Goal: Contribute content: Contribute content

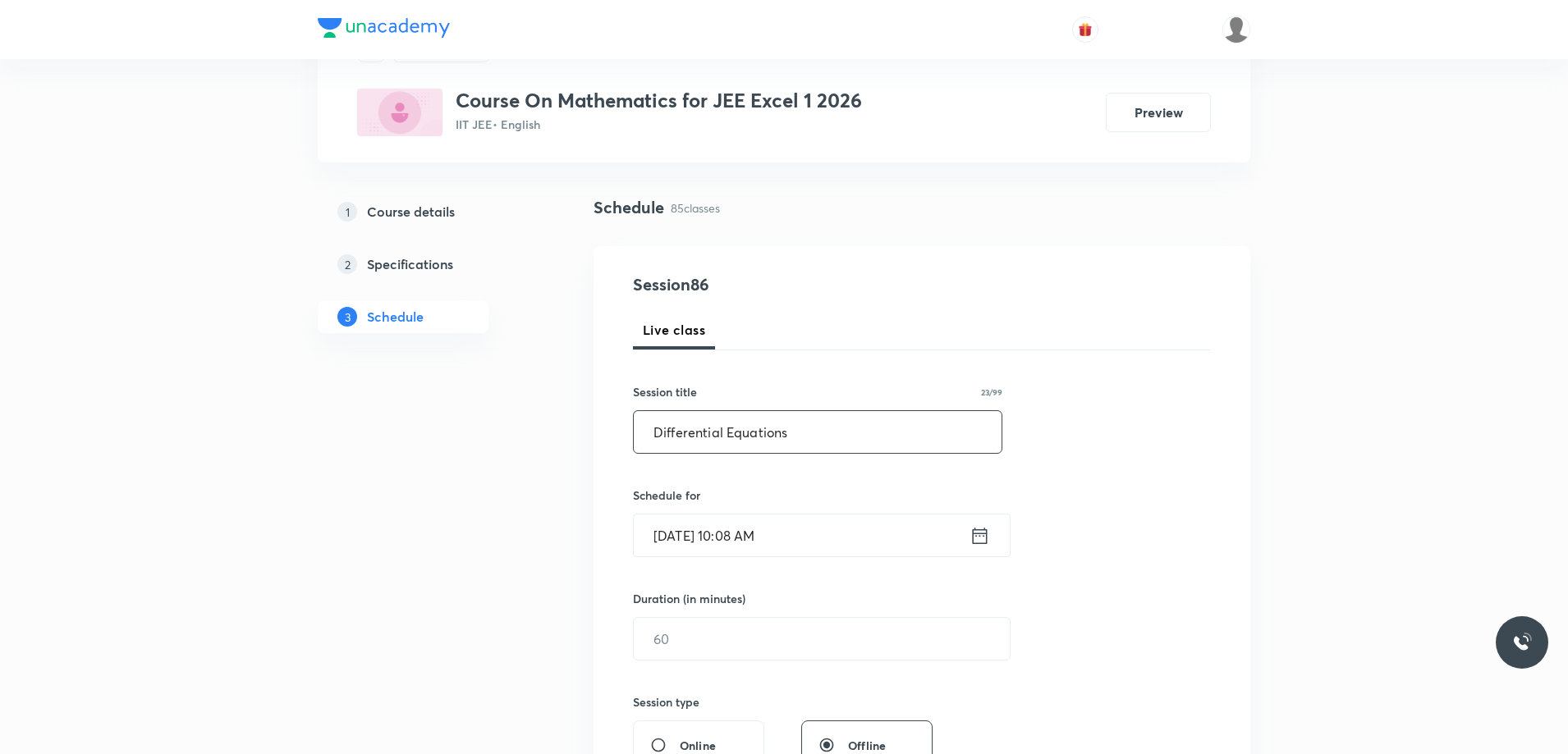
click at [661, 432] on input "Differential Equations" at bounding box center [817, 432] width 368 height 42
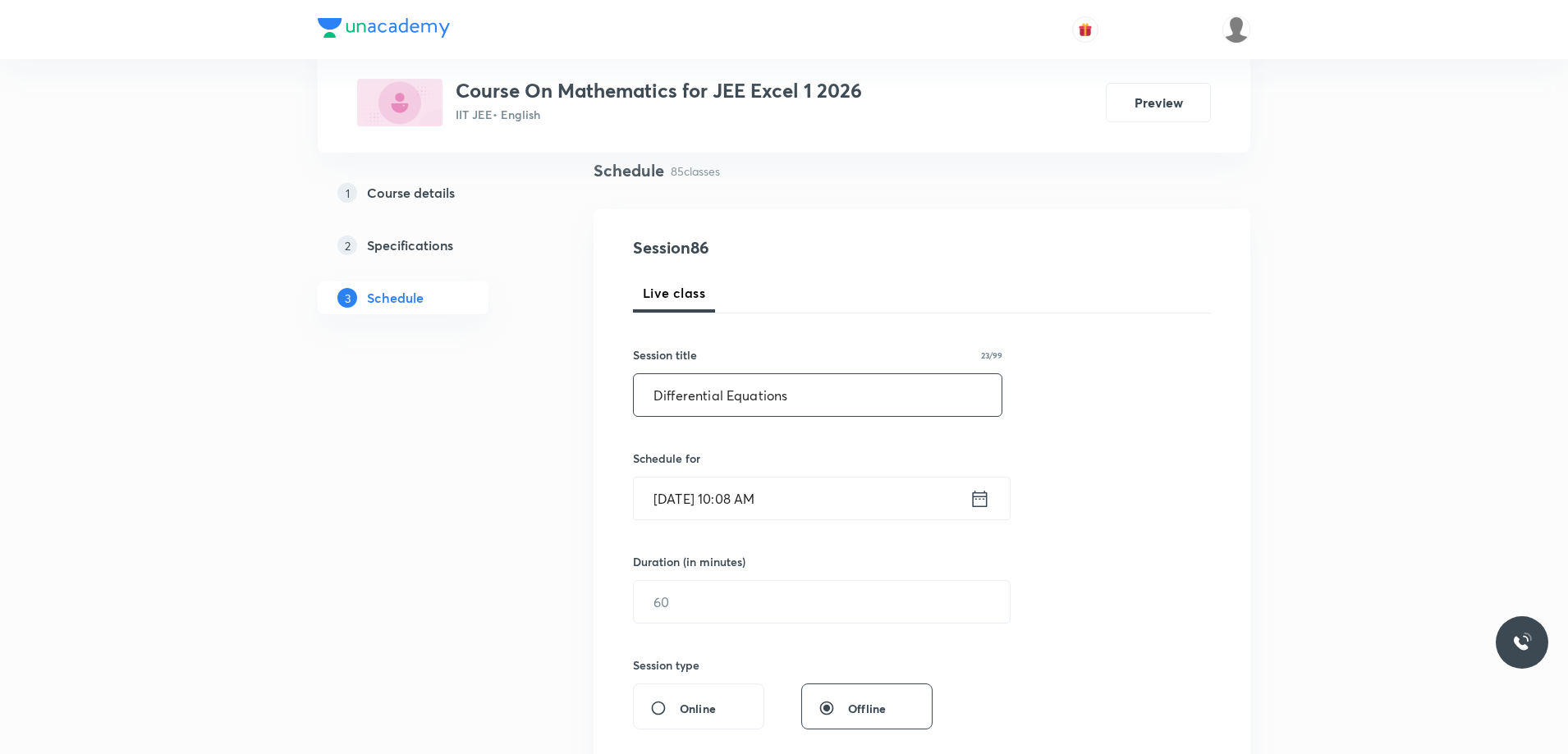
scroll to position [164, 0]
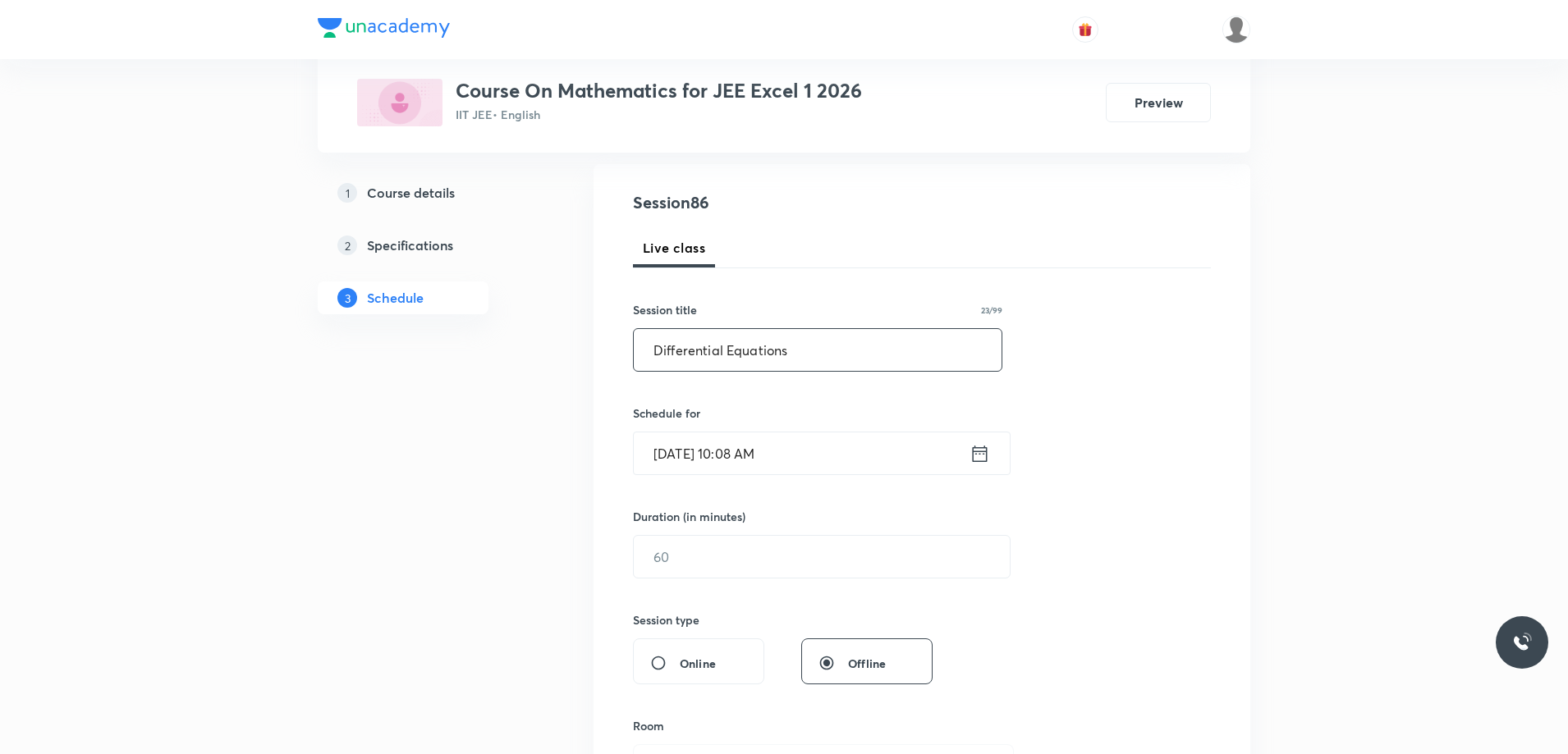
type input "Differential Equations"
click at [972, 455] on icon at bounding box center [980, 453] width 15 height 16
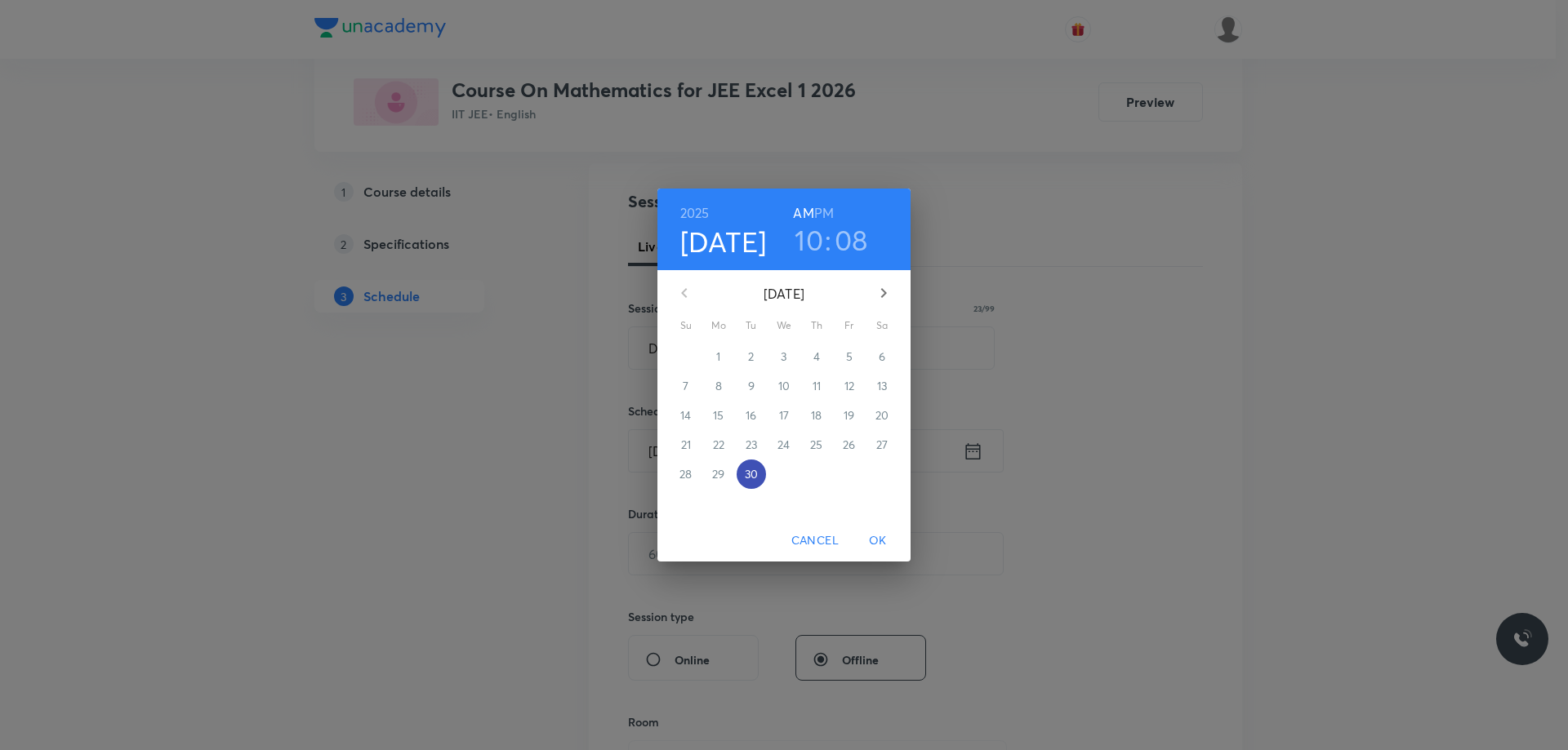
click at [754, 469] on p "30" at bounding box center [751, 474] width 13 height 16
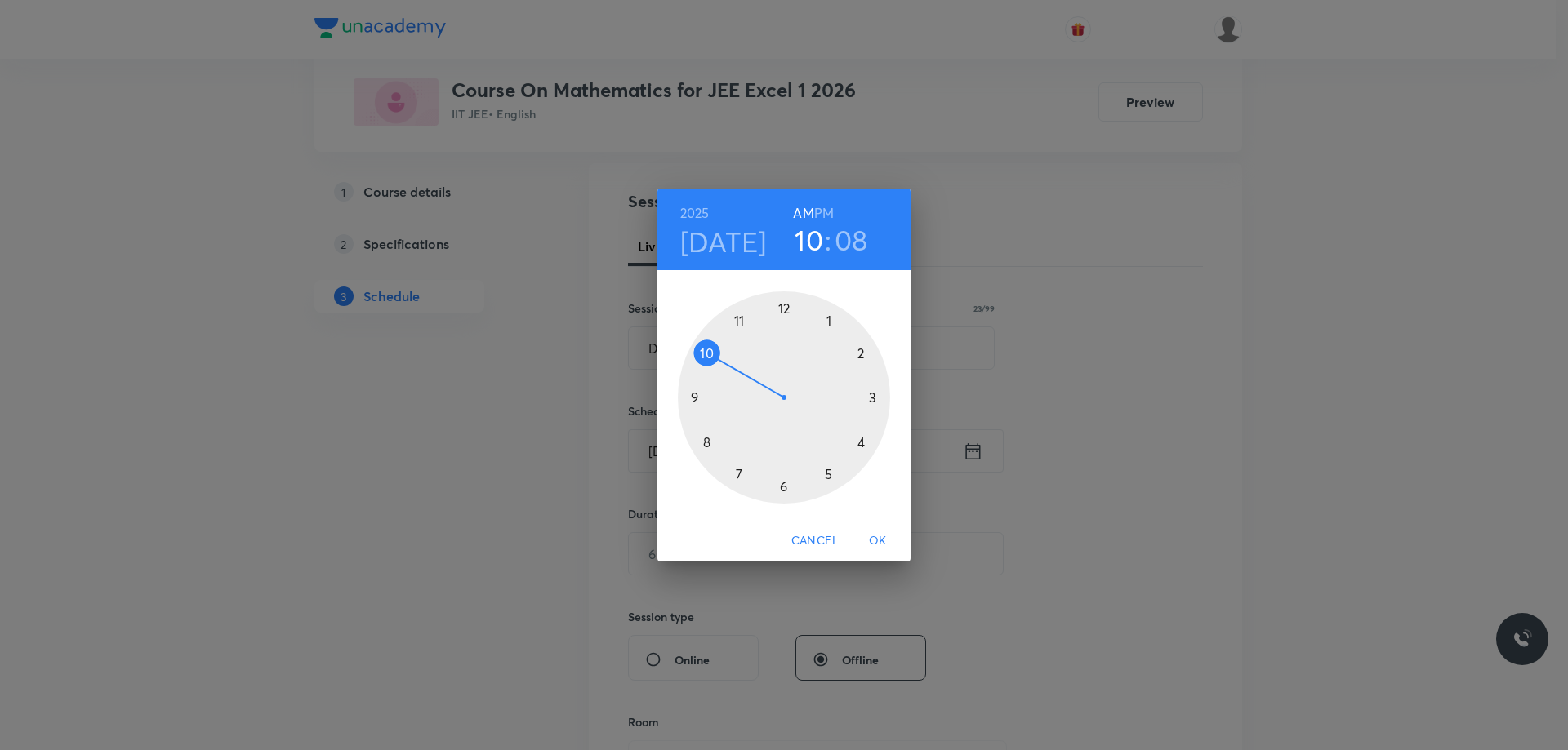
click at [707, 354] on div at bounding box center [783, 397] width 212 height 212
click at [872, 397] on div at bounding box center [783, 397] width 212 height 212
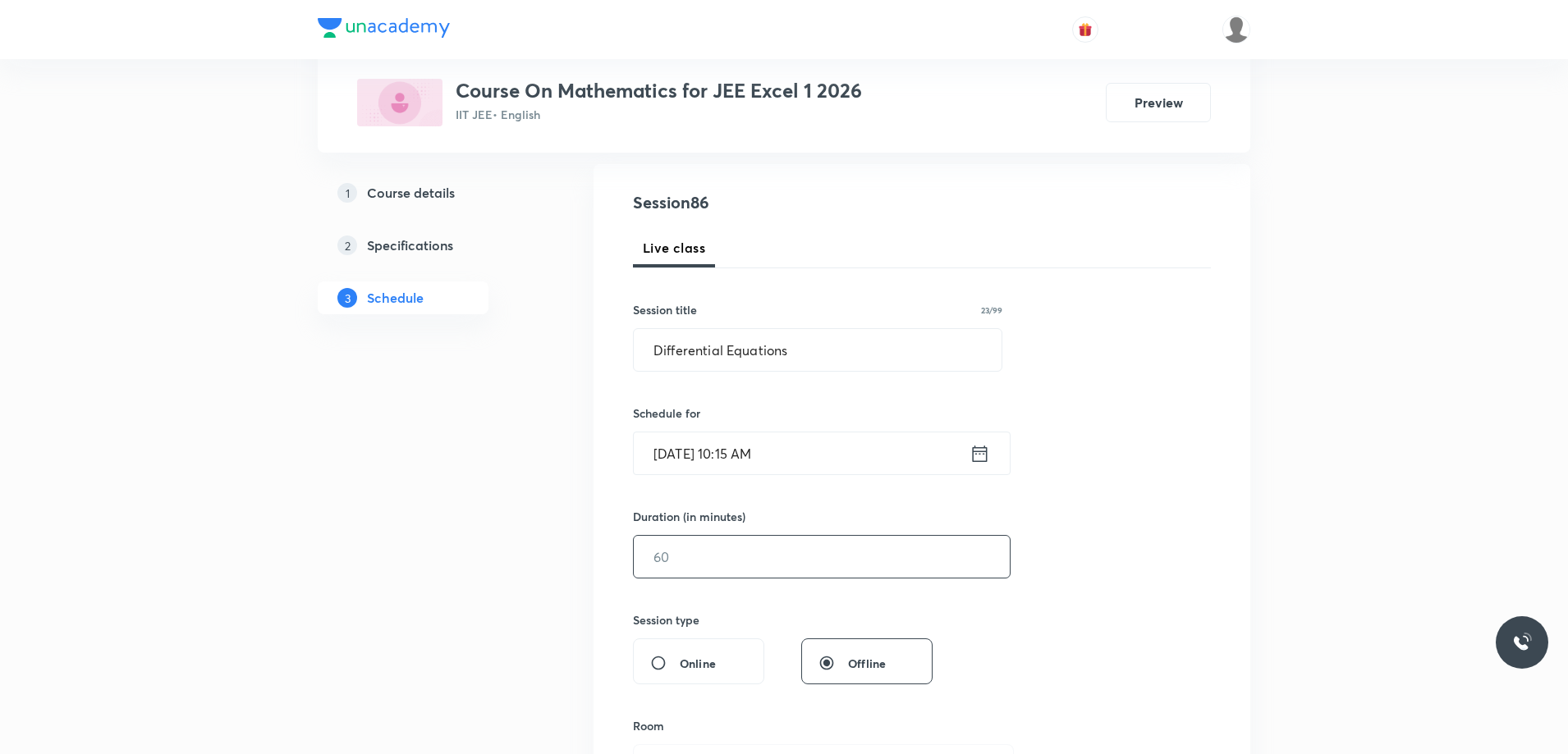
click at [754, 553] on input "text" at bounding box center [821, 556] width 376 height 42
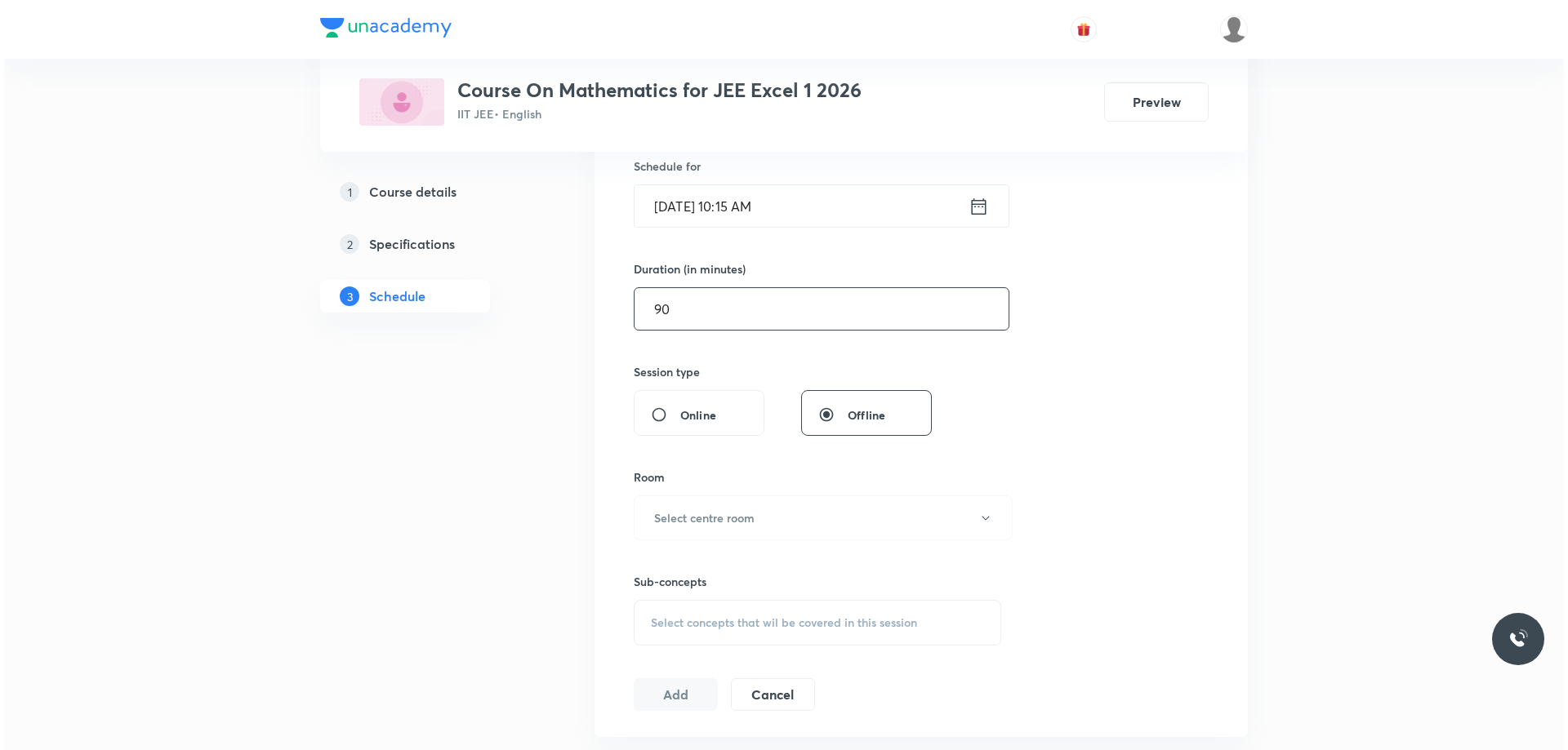
scroll to position [490, 0]
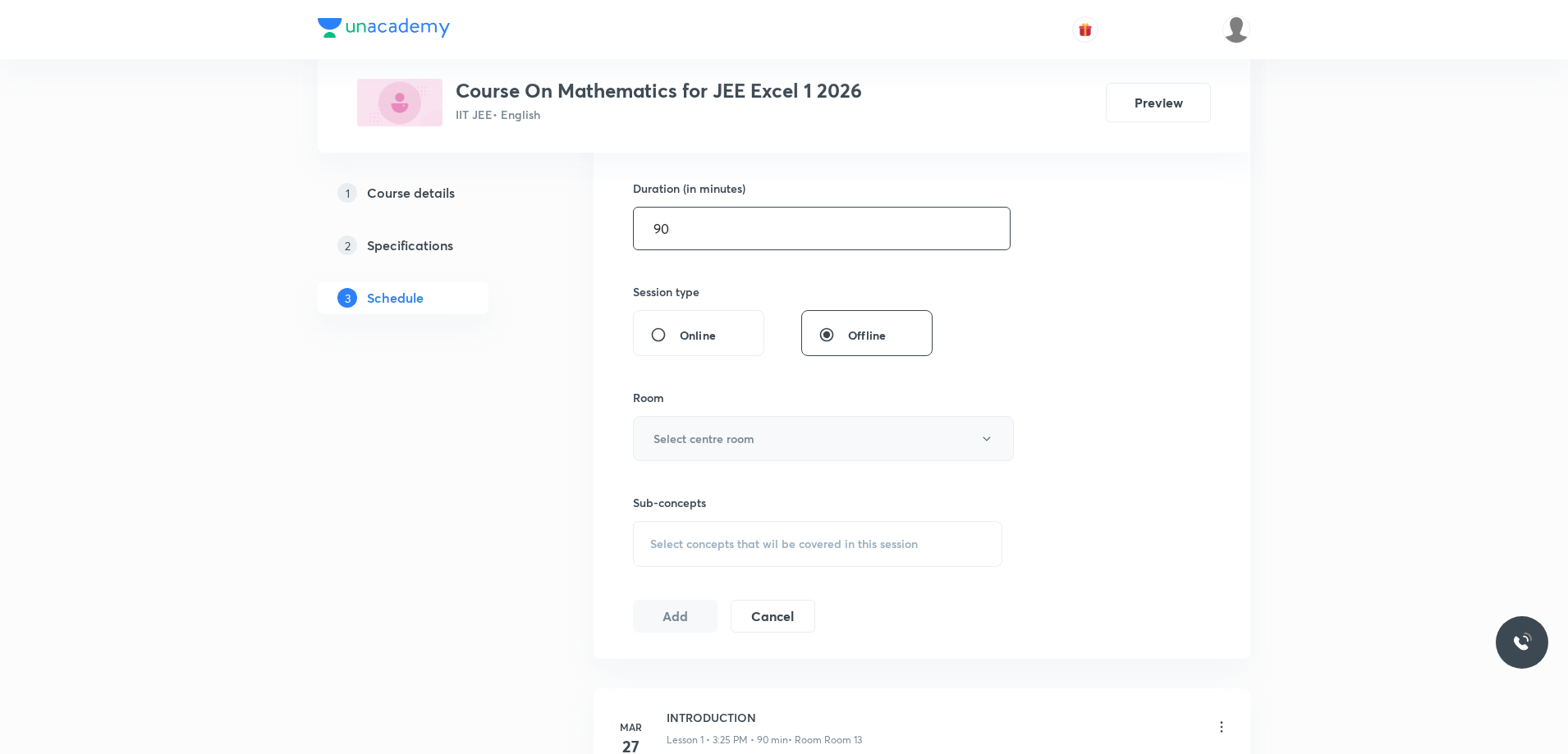
type input "90"
click at [748, 439] on h6 "Select centre room" at bounding box center [703, 438] width 101 height 17
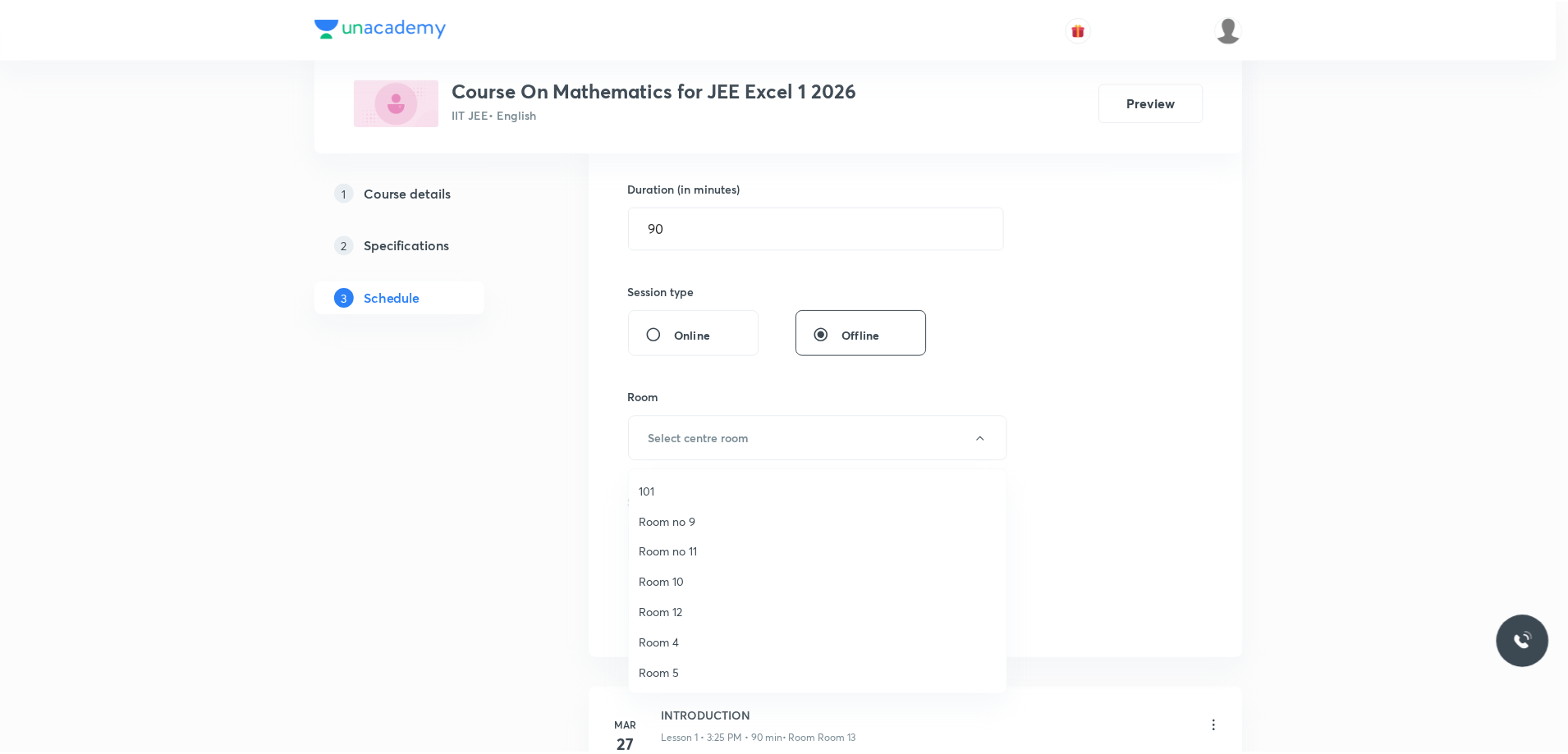
scroll to position [82, 0]
click at [670, 567] on span "Room 4" at bounding box center [821, 561] width 360 height 17
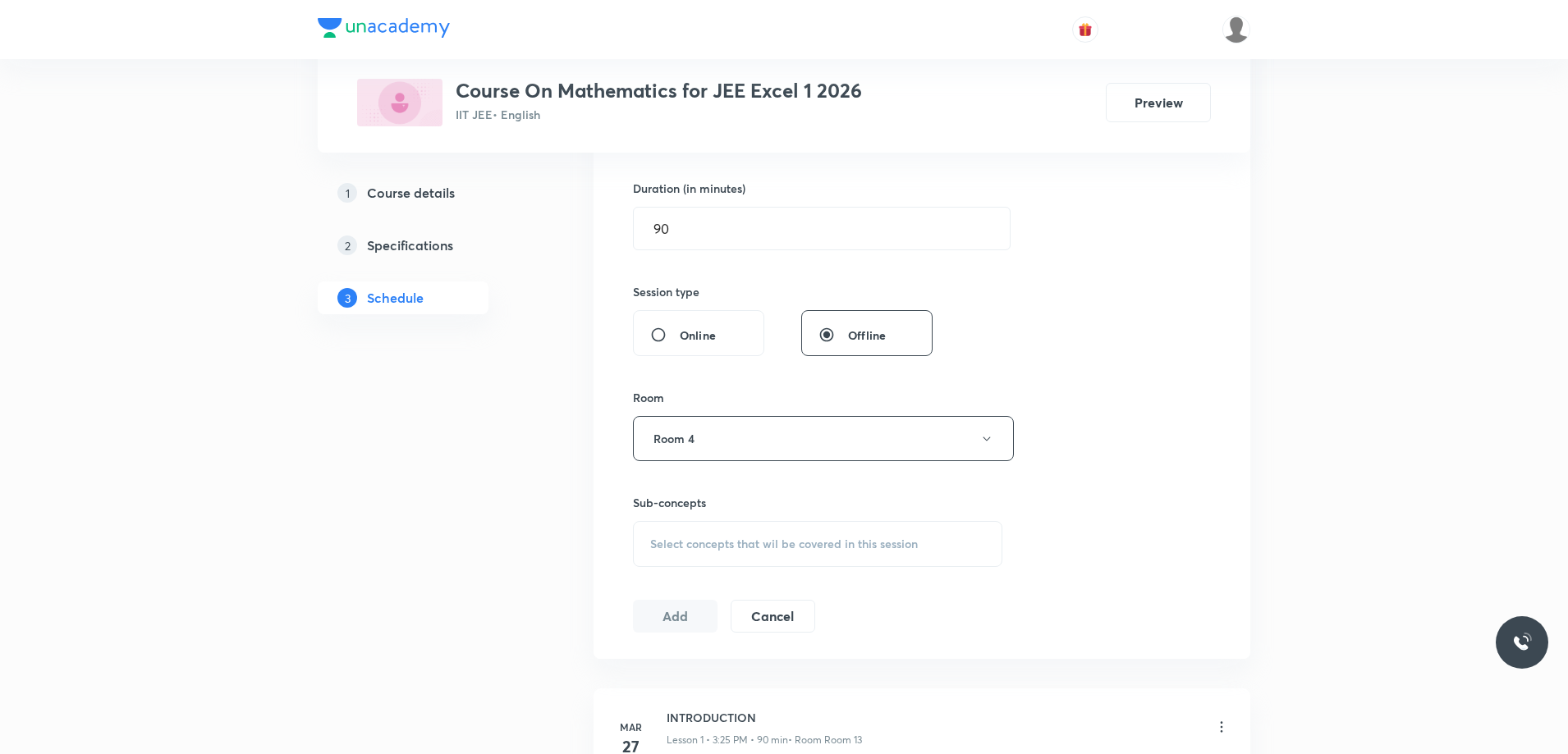
click at [746, 553] on div "Select concepts that wil be covered in this session" at bounding box center [817, 544] width 369 height 46
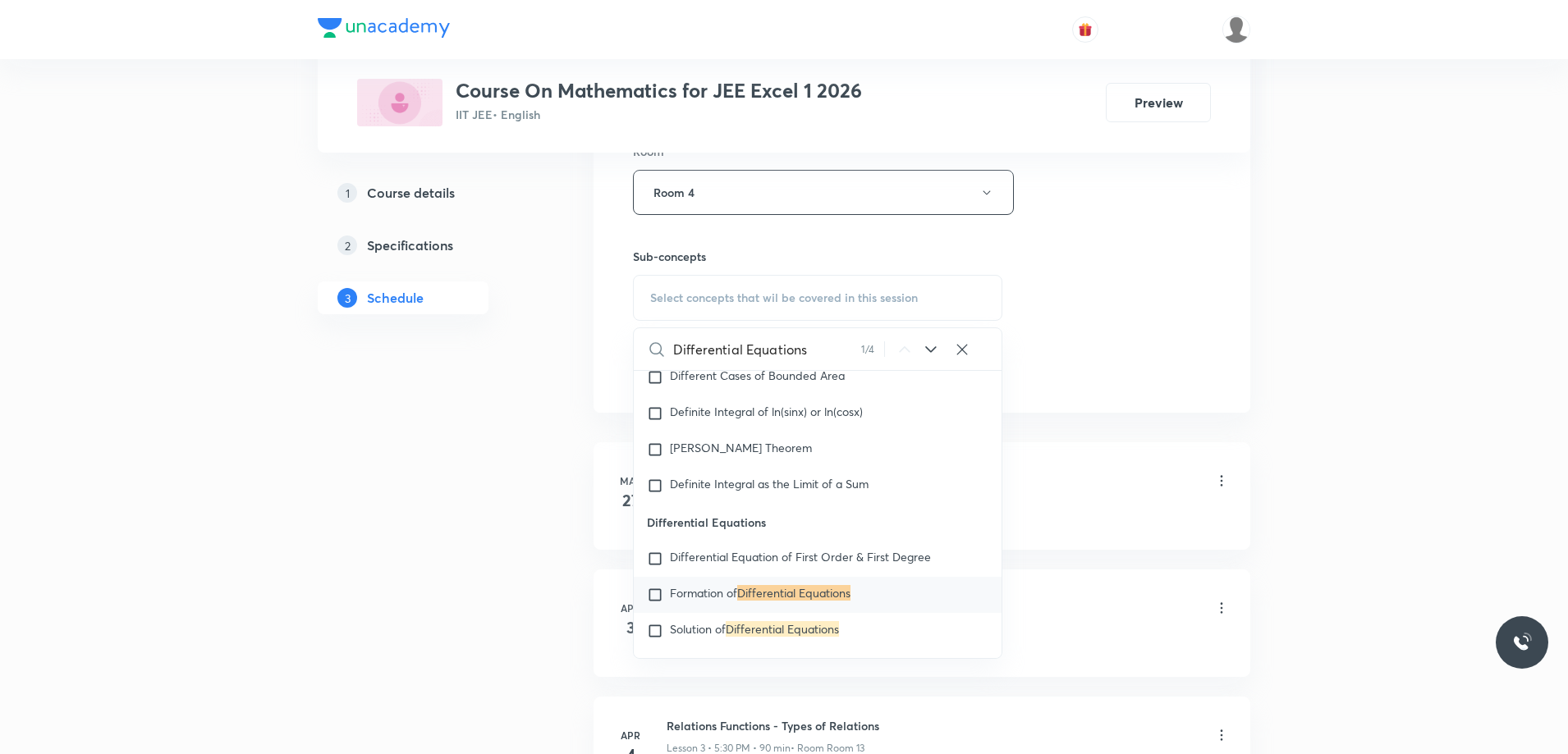
scroll to position [14478, 0]
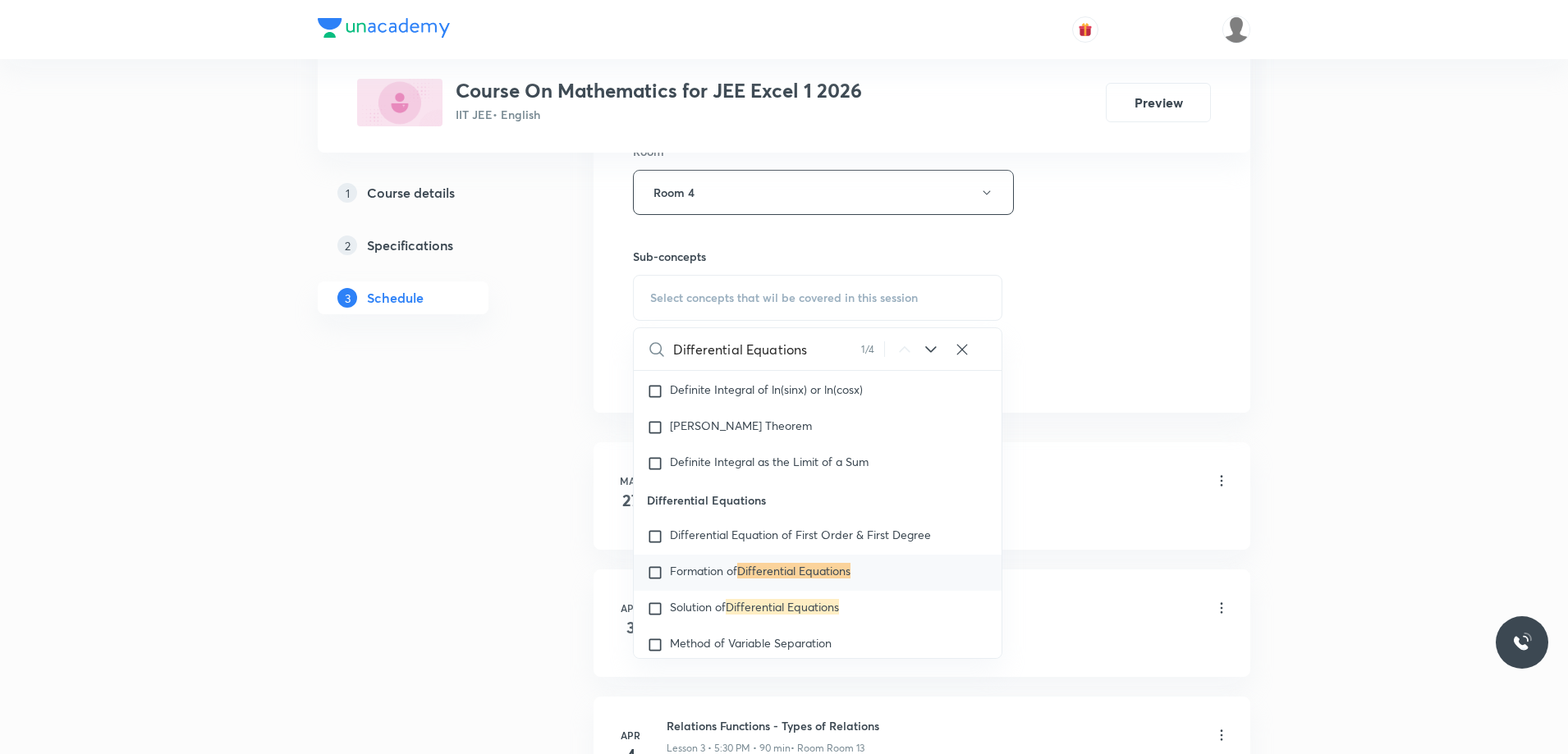
type input "Differential Equations"
click at [922, 353] on icon at bounding box center [930, 349] width 20 height 20
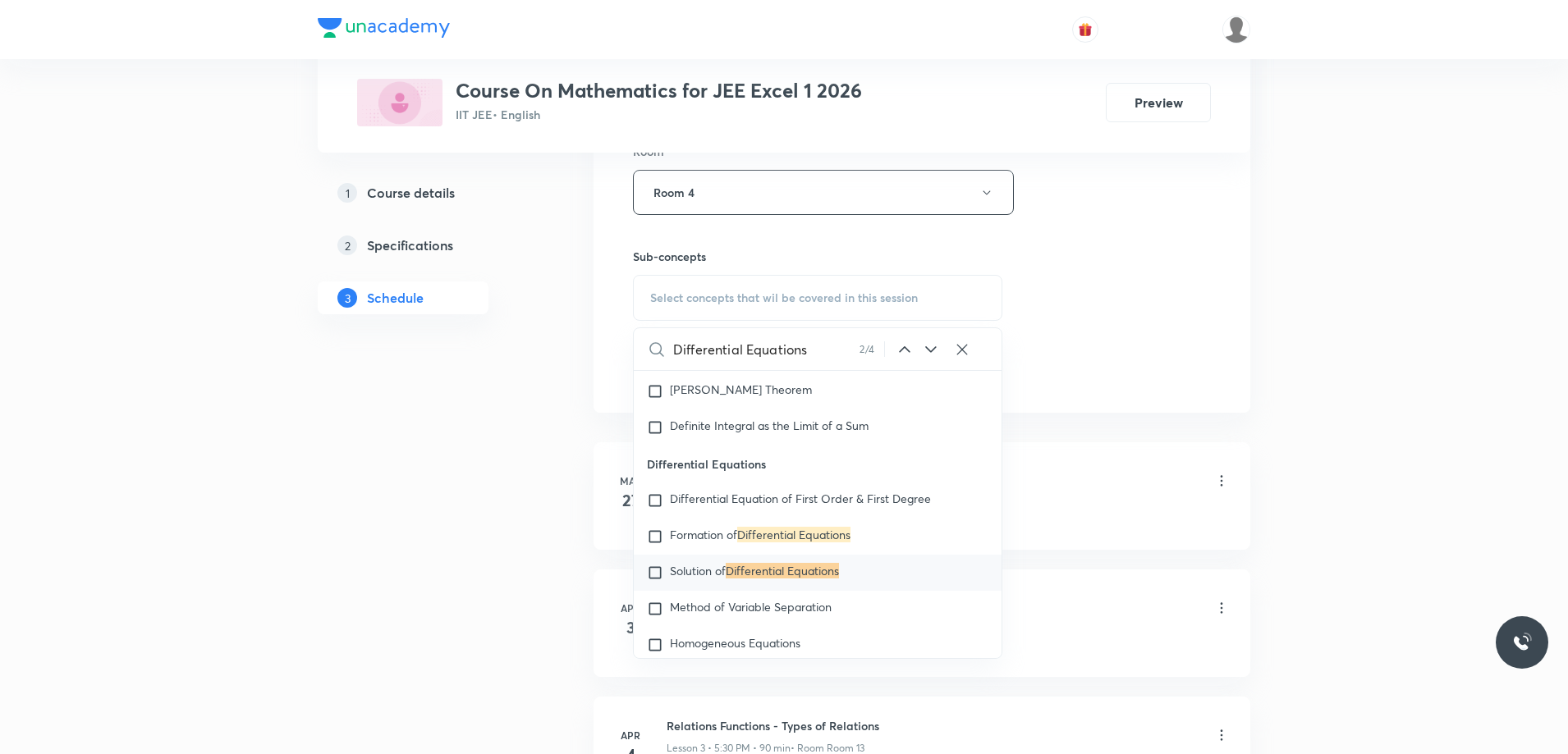
click at [922, 353] on icon at bounding box center [930, 349] width 20 height 20
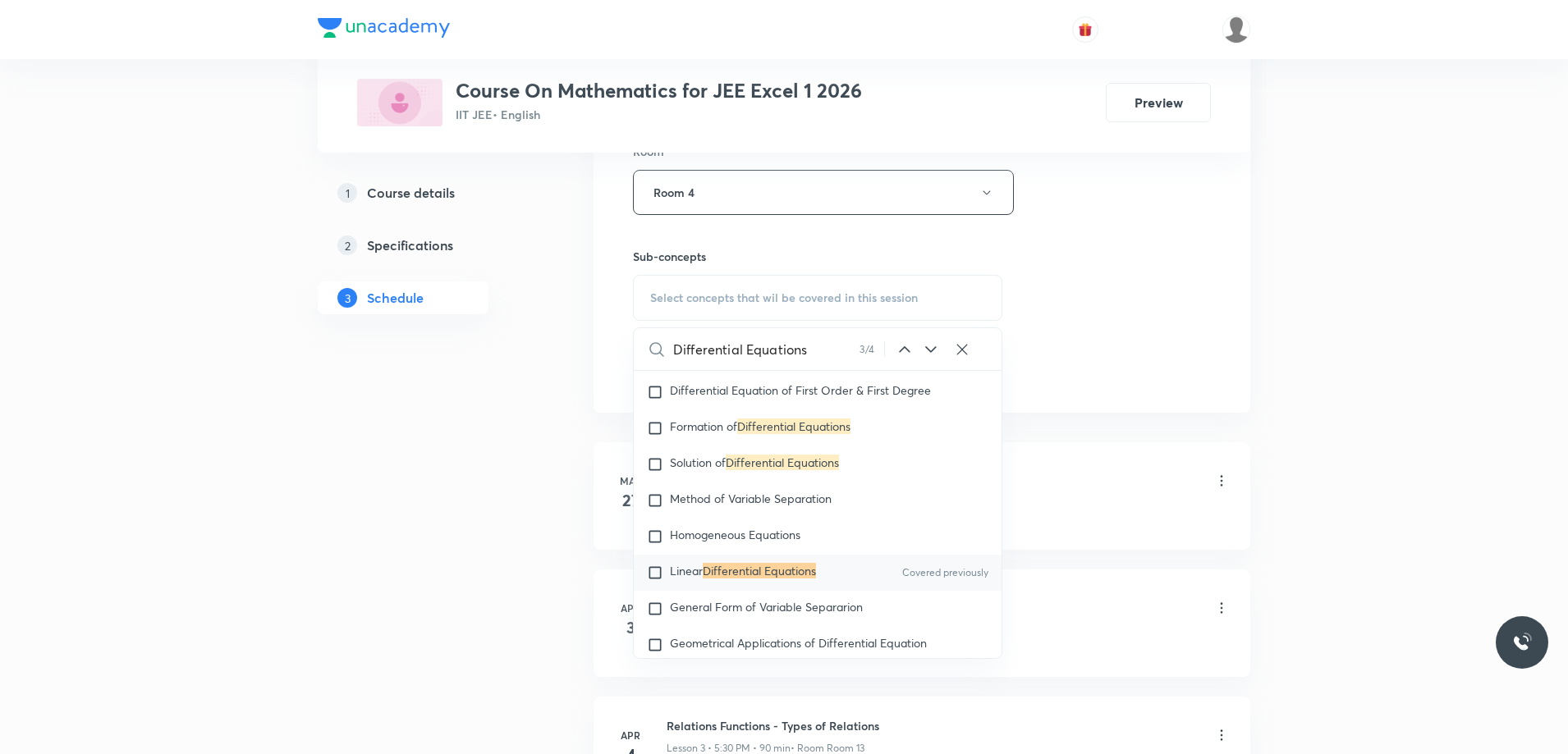
click at [922, 353] on icon at bounding box center [930, 349] width 20 height 20
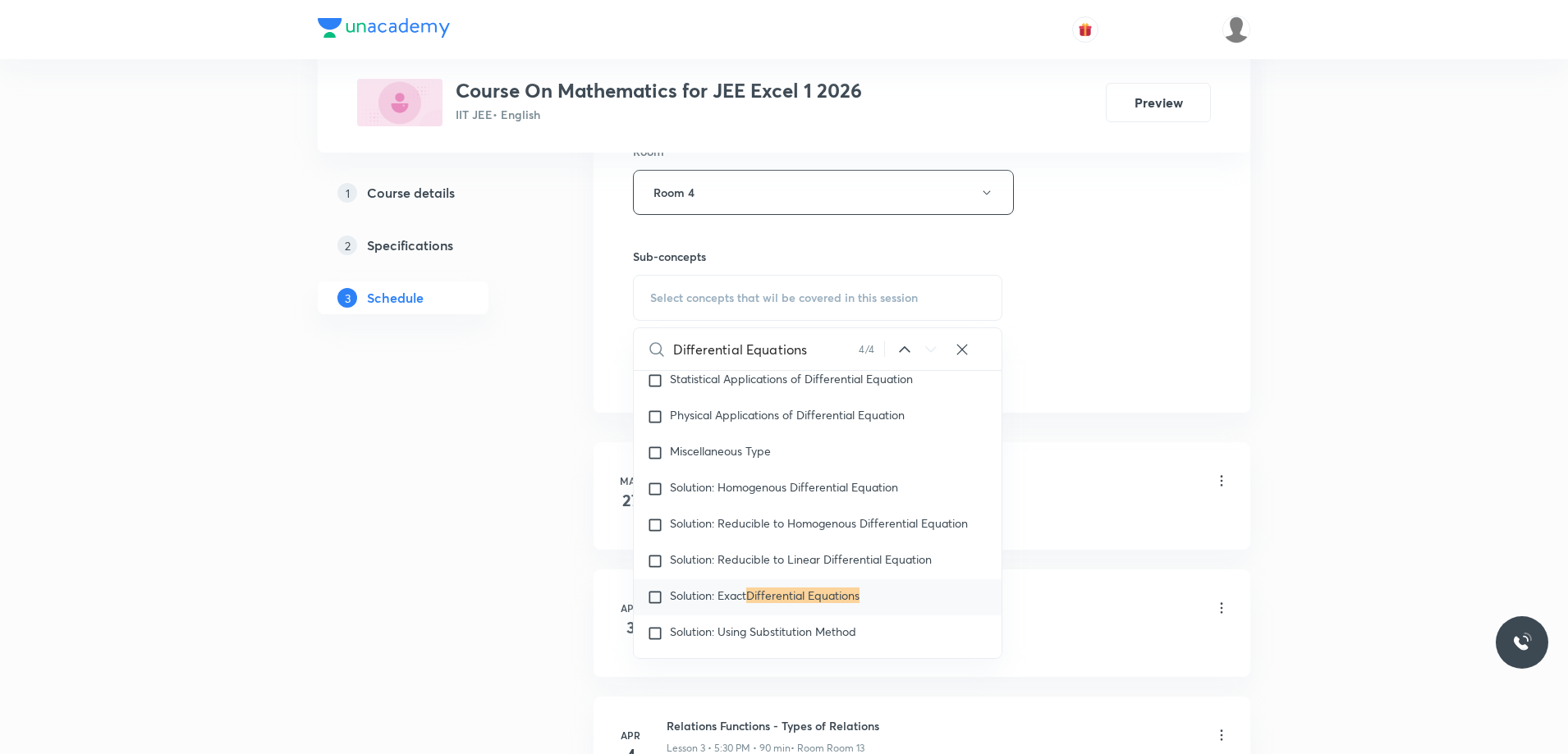
scroll to position [14948, 0]
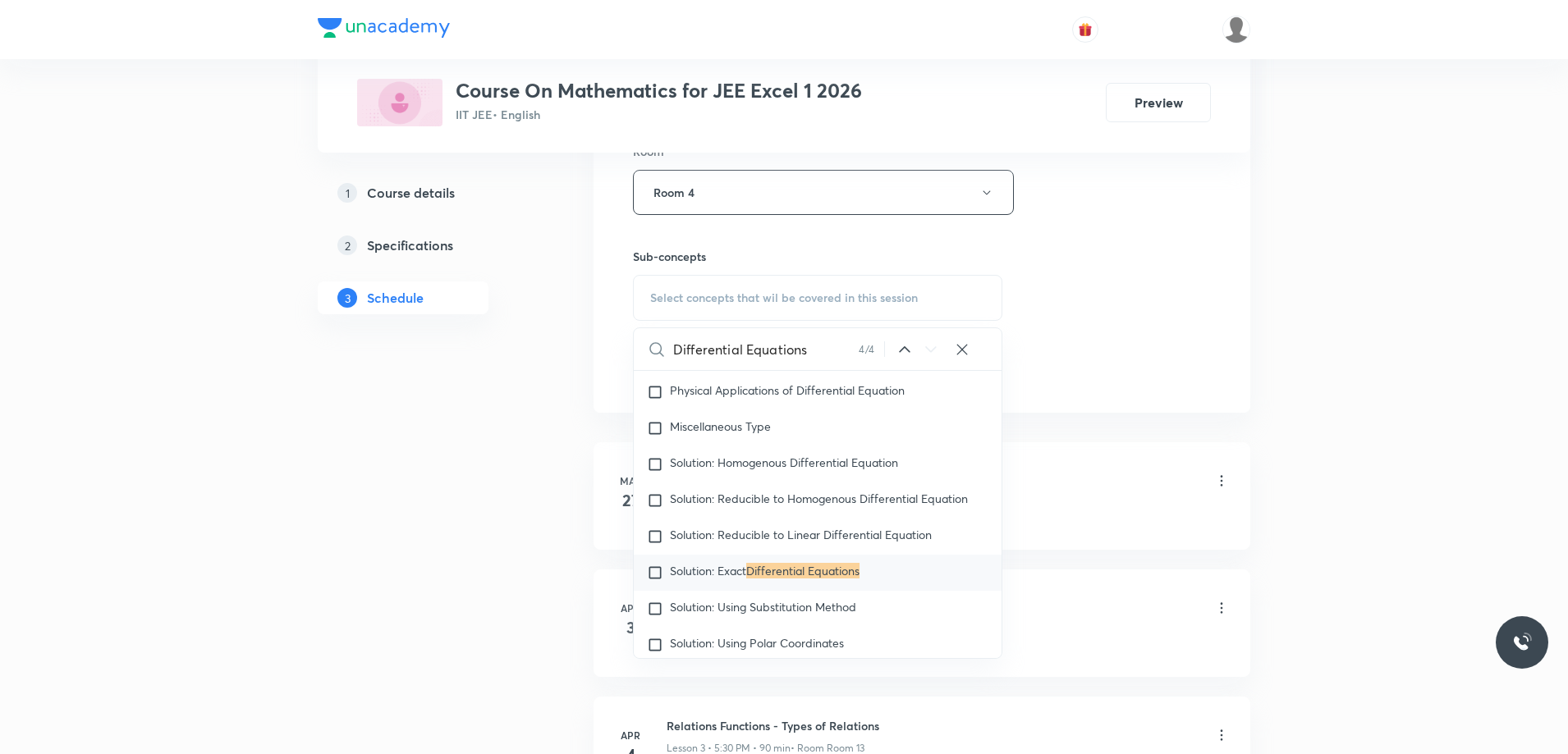
click at [902, 350] on icon at bounding box center [904, 349] width 20 height 20
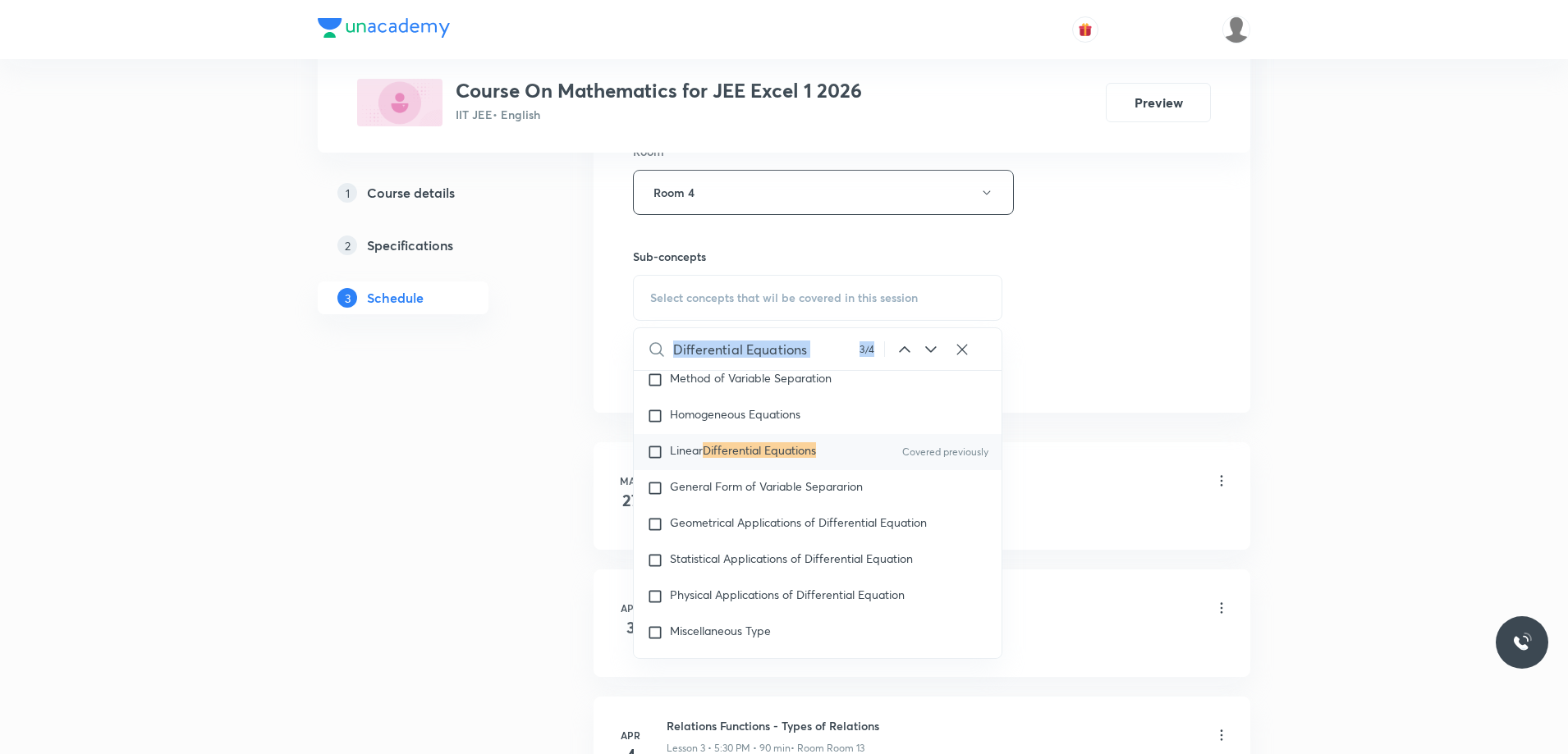
click at [902, 351] on icon at bounding box center [904, 349] width 20 height 20
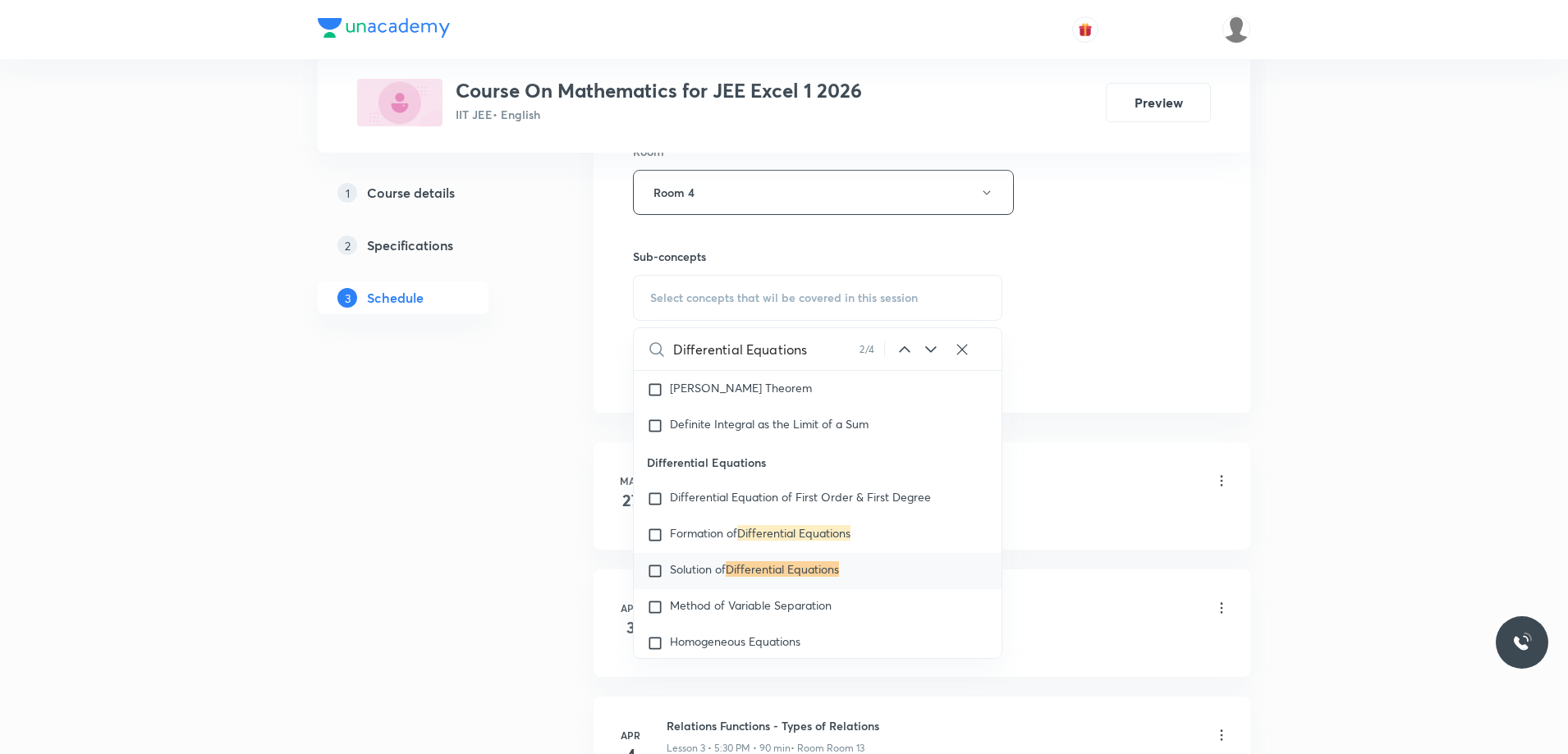
scroll to position [14514, 0]
click at [708, 577] on span "Solution of" at bounding box center [698, 570] width 56 height 16
checkbox input "true"
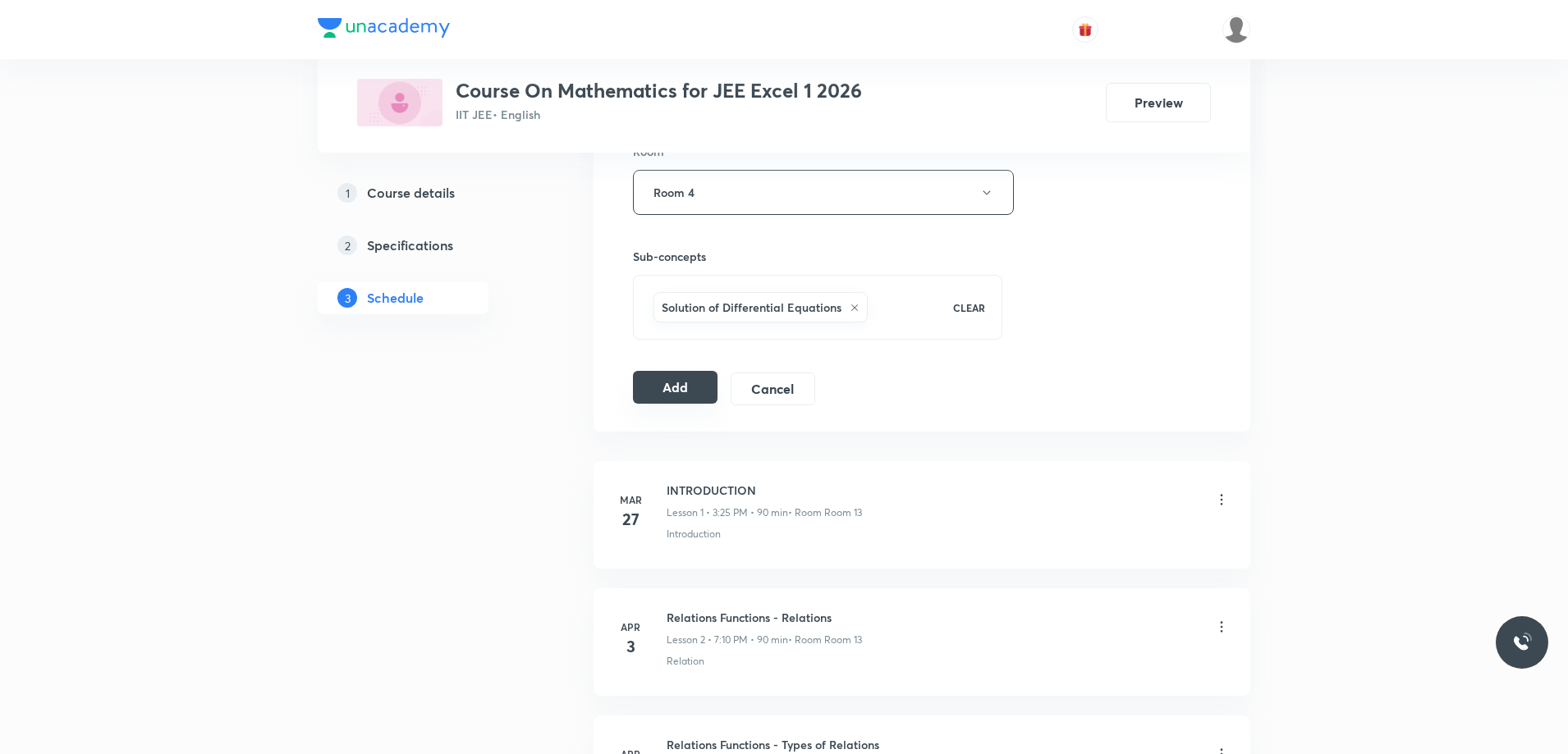
click at [674, 392] on button "Add" at bounding box center [675, 387] width 85 height 33
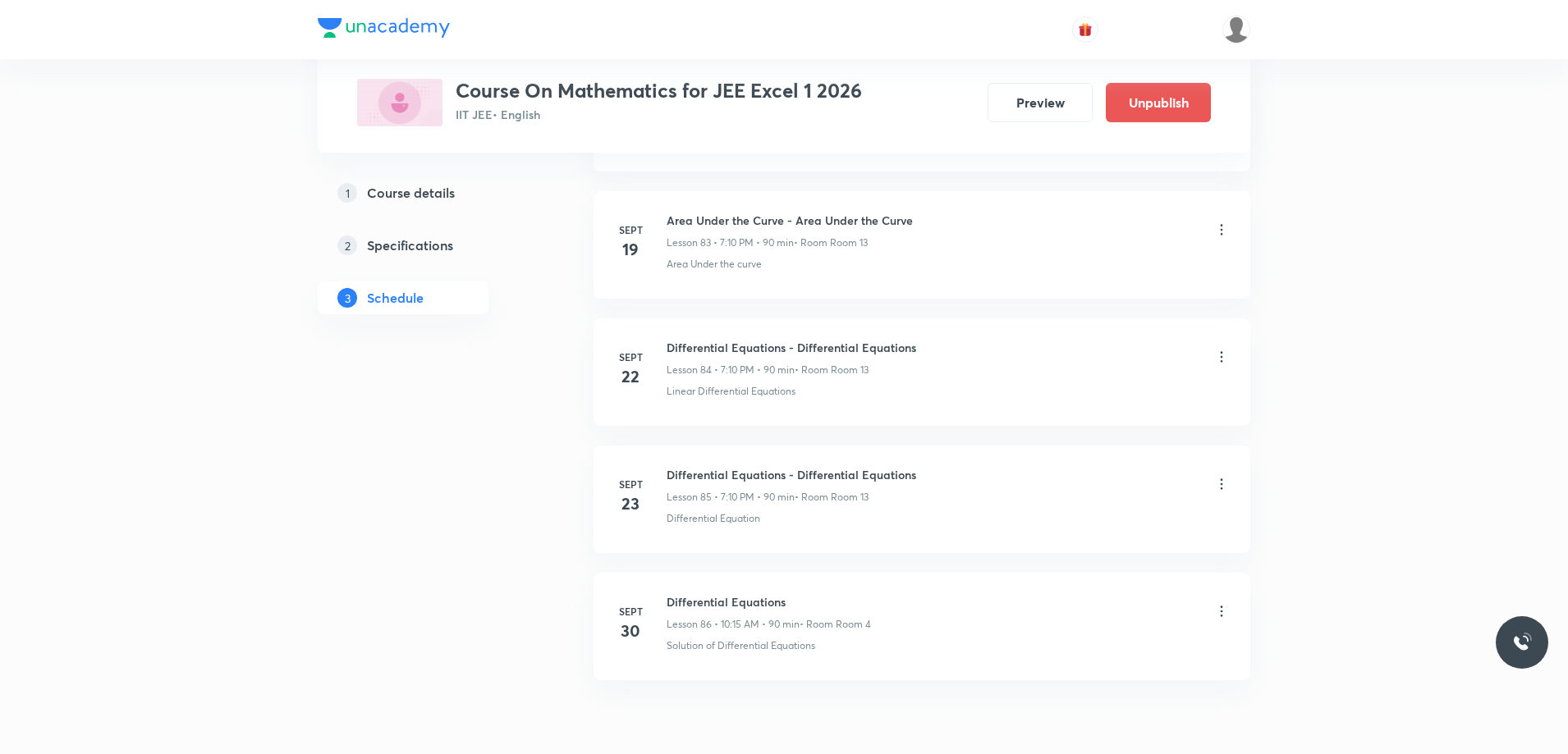
scroll to position [10743, 0]
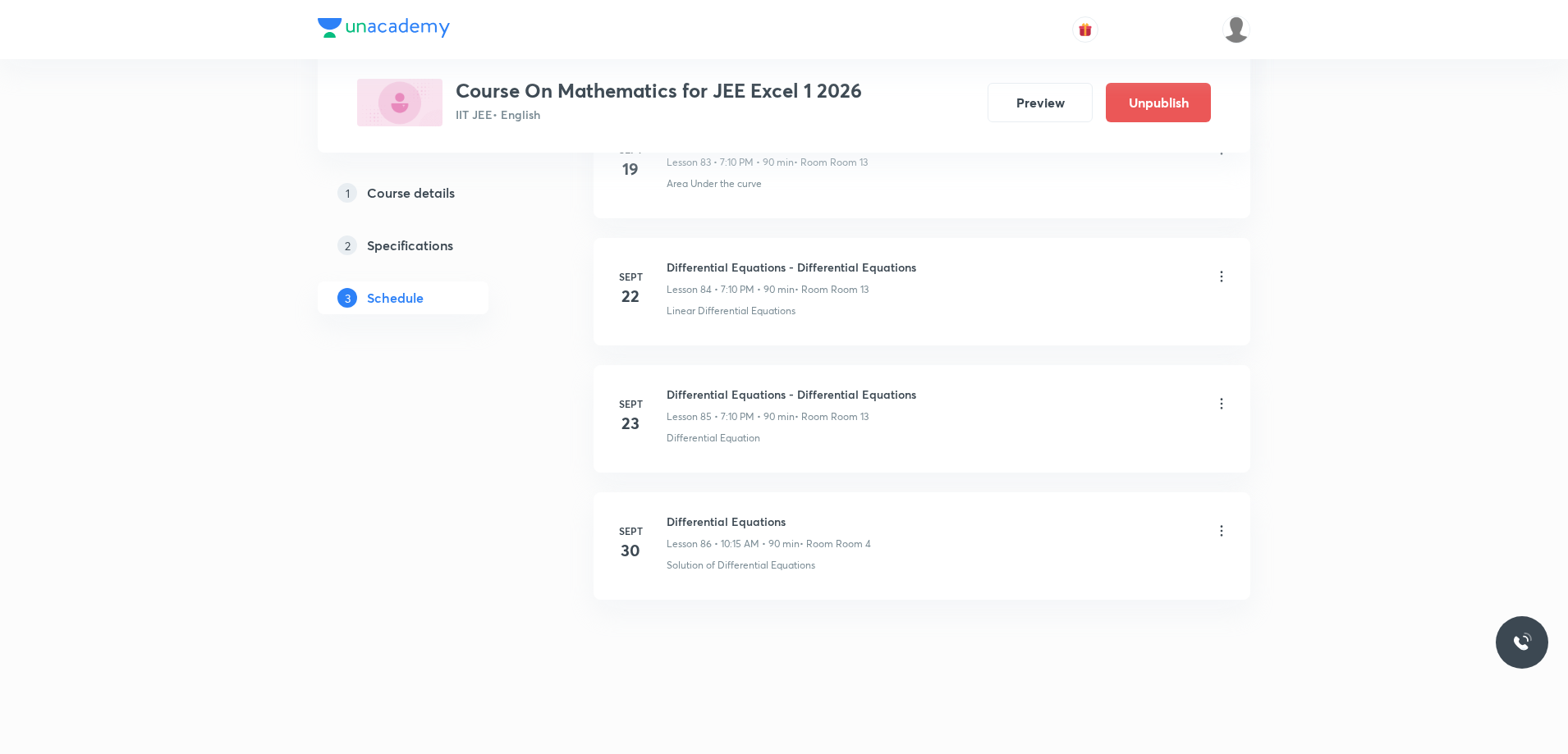
click at [715, 523] on h6 "Differential Equations" at bounding box center [768, 521] width 204 height 17
click at [714, 523] on h6 "Differential Equations" at bounding box center [768, 521] width 204 height 17
copy h6 "Differential Equations"
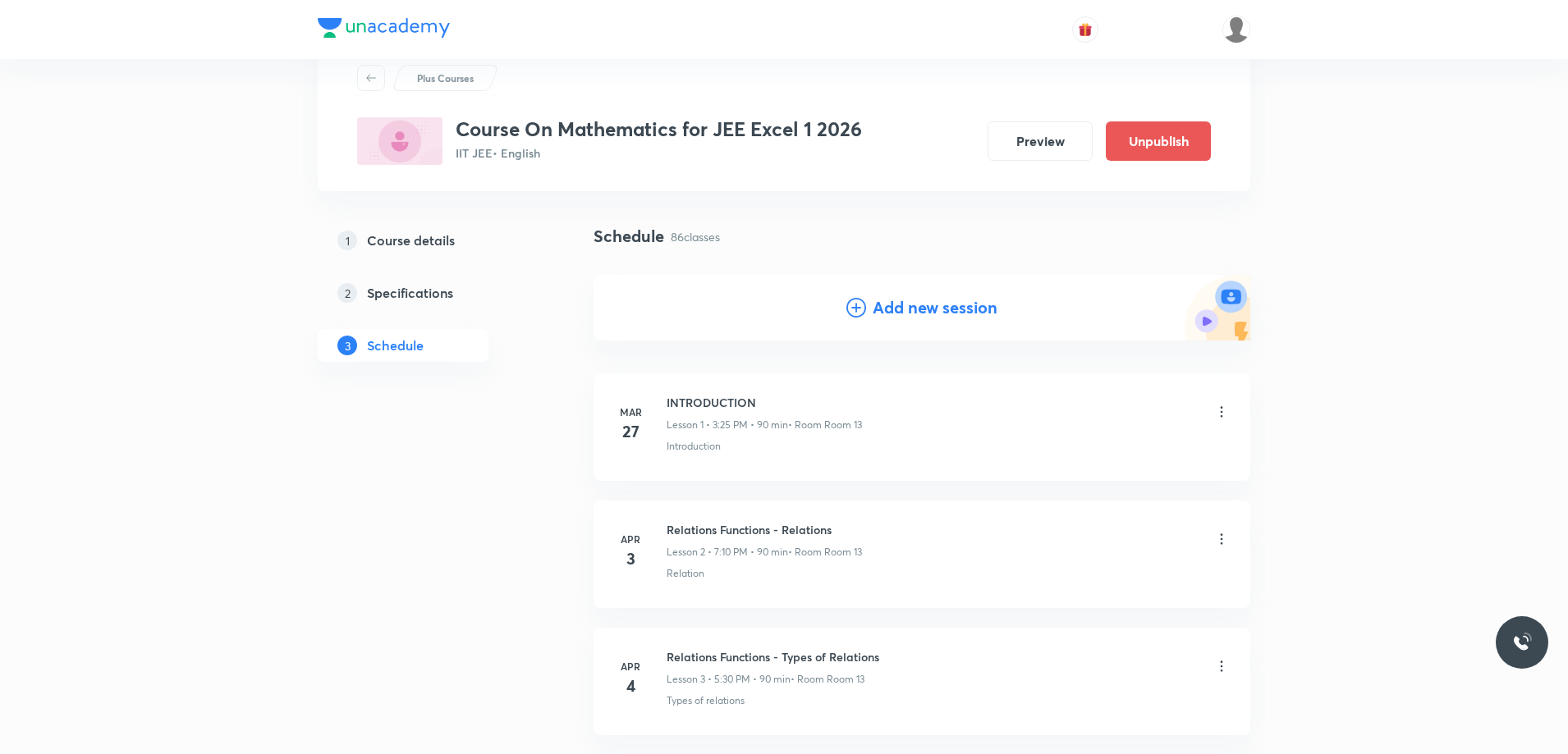
scroll to position [0, 0]
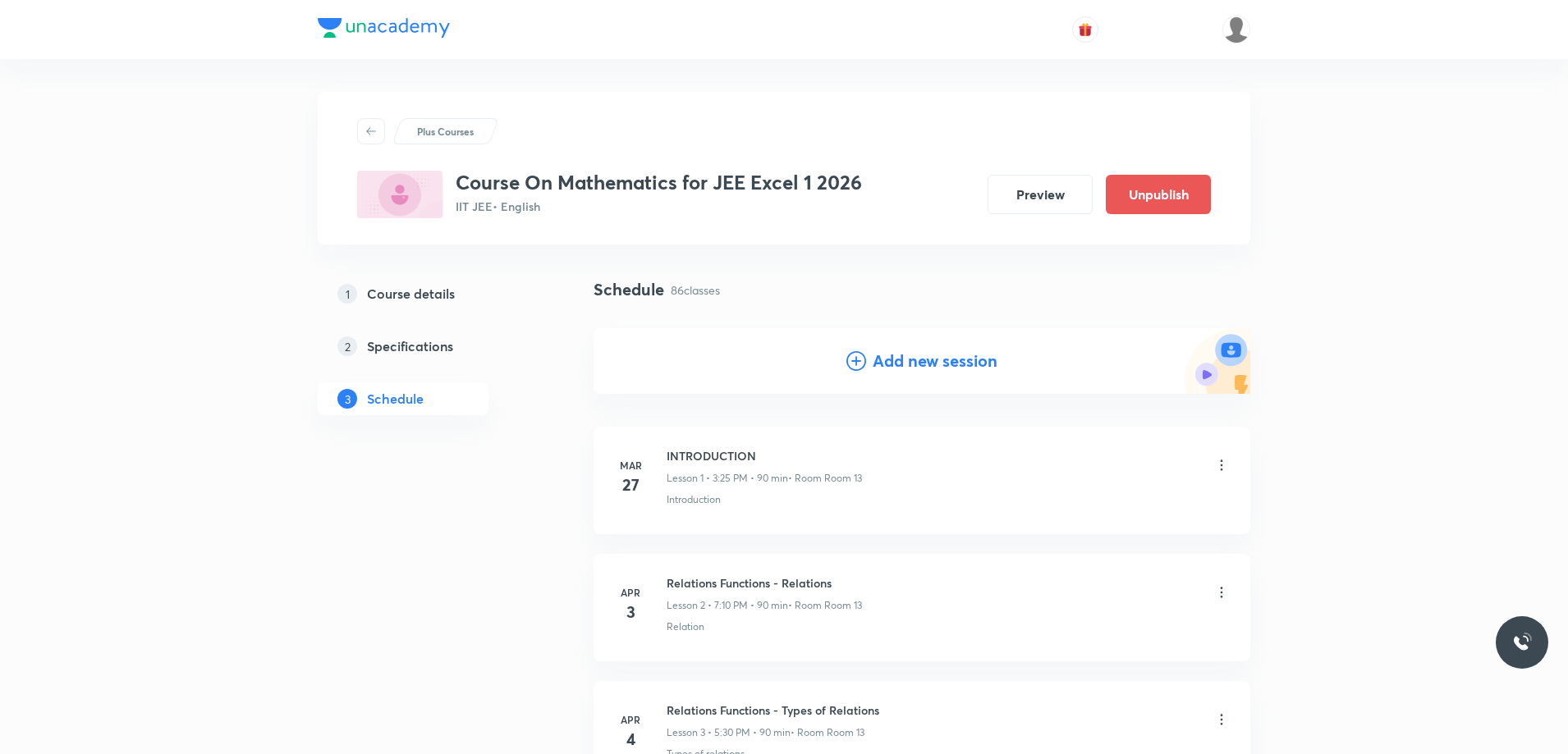
click at [856, 358] on icon at bounding box center [856, 361] width 20 height 20
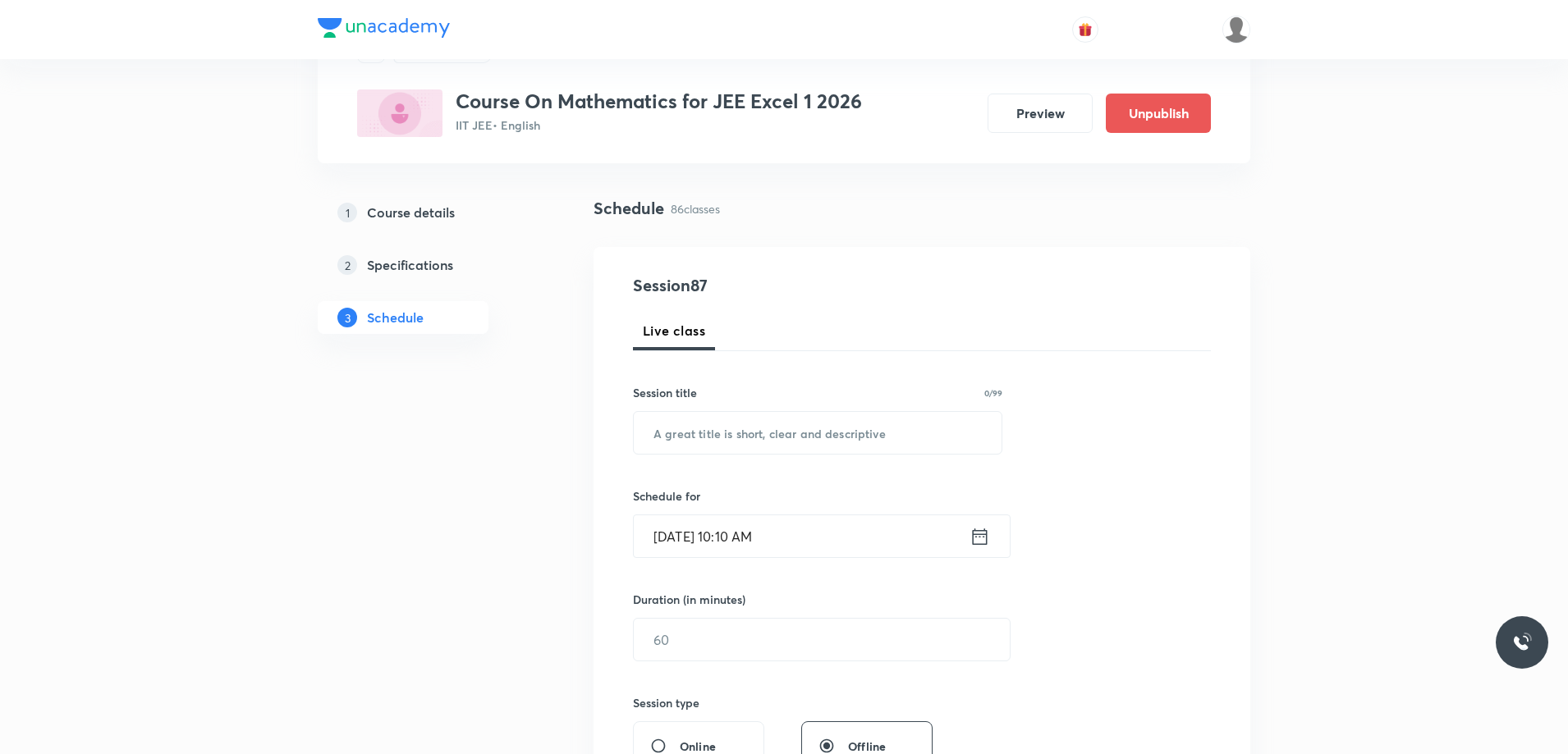
scroll to position [82, 0]
click at [721, 432] on input "text" at bounding box center [817, 432] width 368 height 42
paste input "Differential Equations"
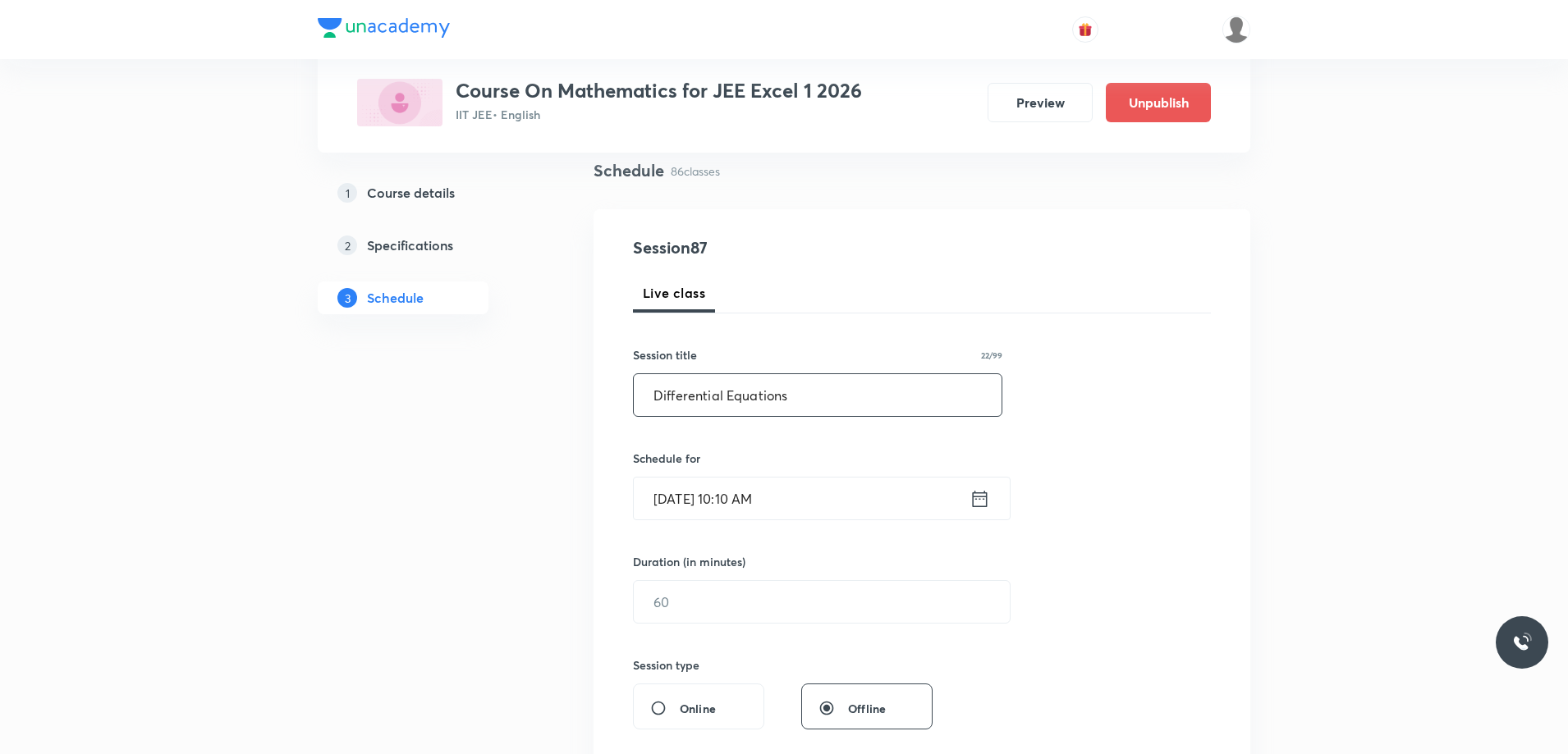
scroll to position [164, 0]
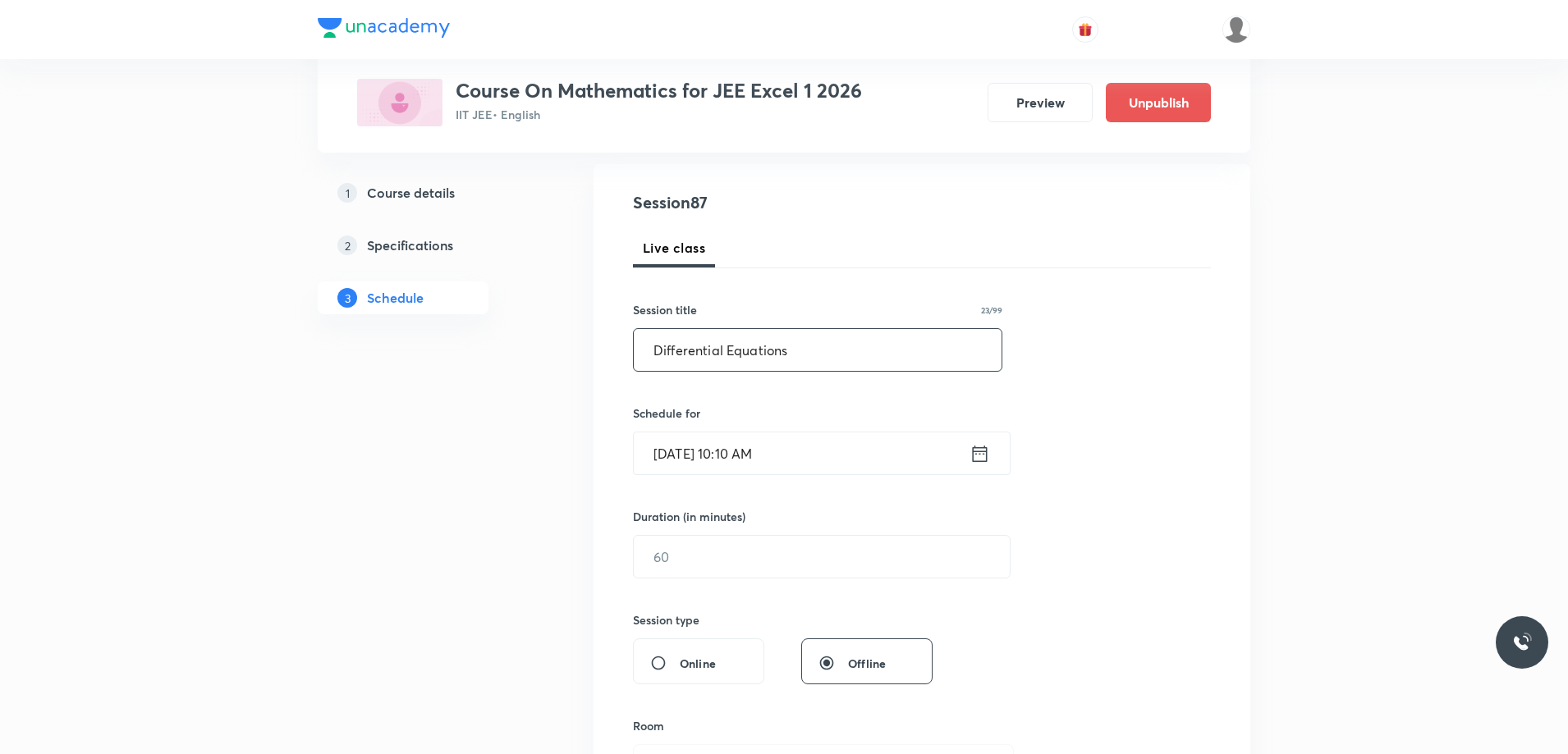
paste input "Differential Equations"
click at [789, 354] on input "Differential Equations Differential Equations" at bounding box center [817, 349] width 368 height 42
type input "Differential Equations - Differential Equations"
click at [979, 454] on icon at bounding box center [980, 453] width 15 height 16
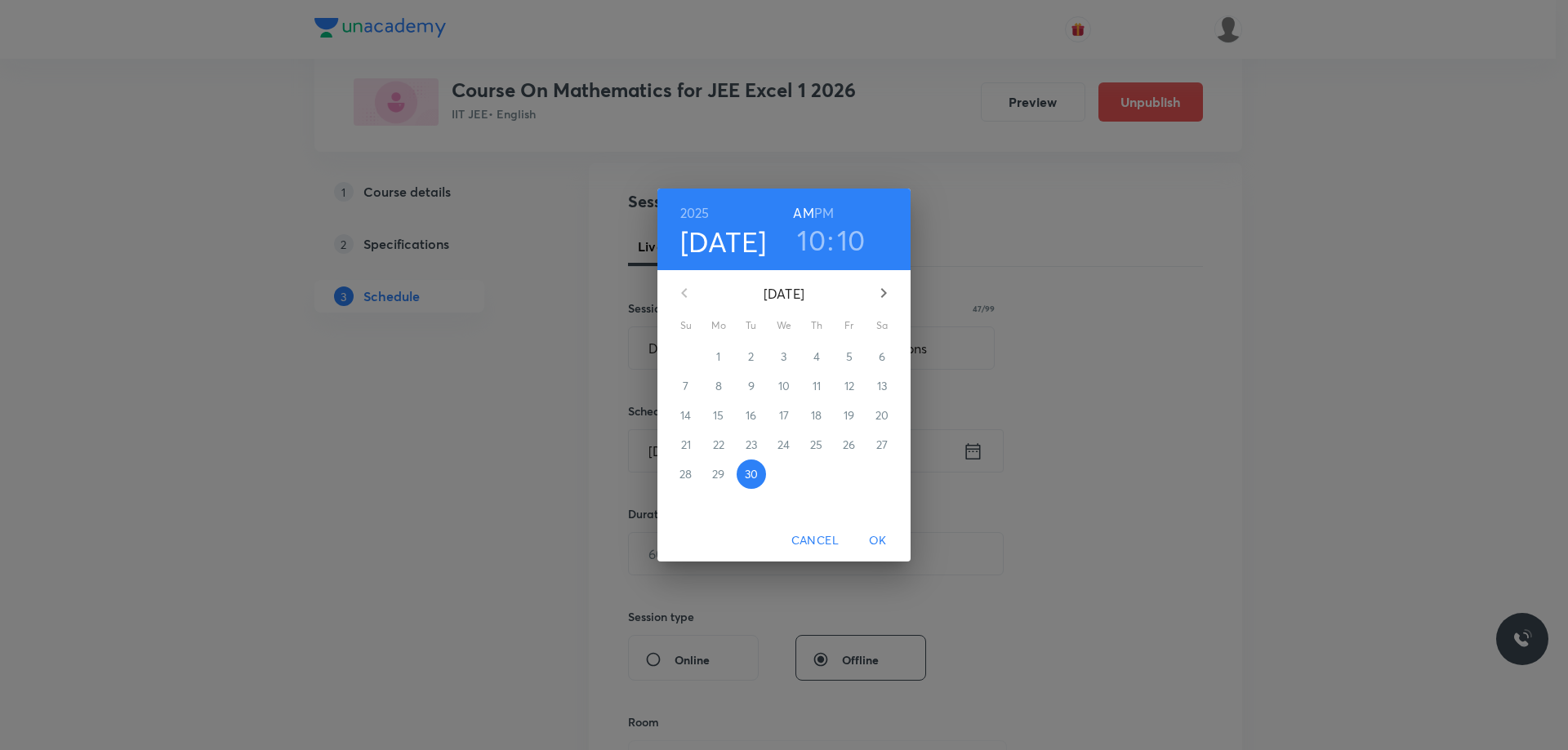
click at [878, 290] on icon "button" at bounding box center [884, 293] width 20 height 20
click at [781, 361] on span "1" at bounding box center [784, 357] width 29 height 16
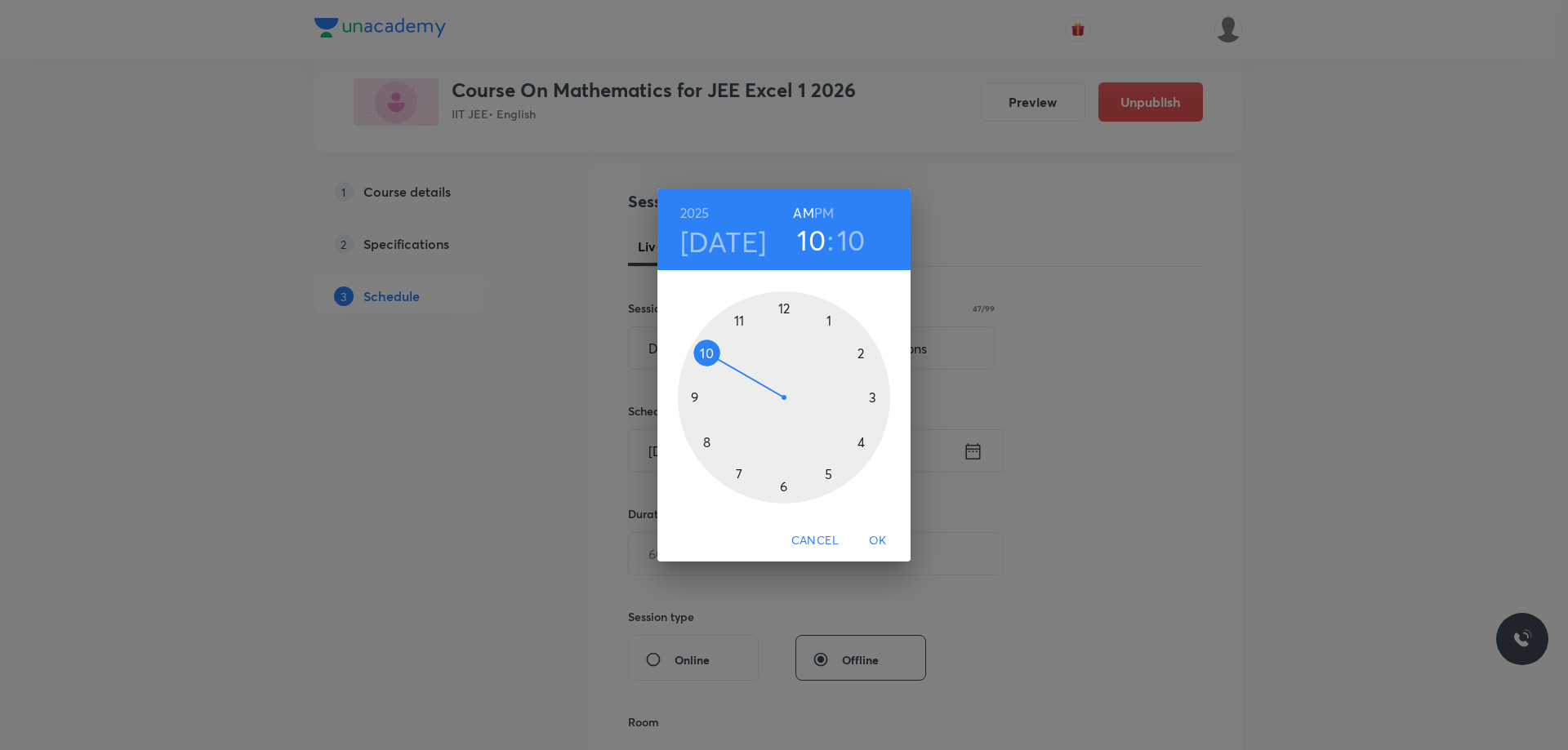
click at [710, 352] on div at bounding box center [783, 397] width 212 height 212
click at [786, 312] on div at bounding box center [783, 397] width 212 height 212
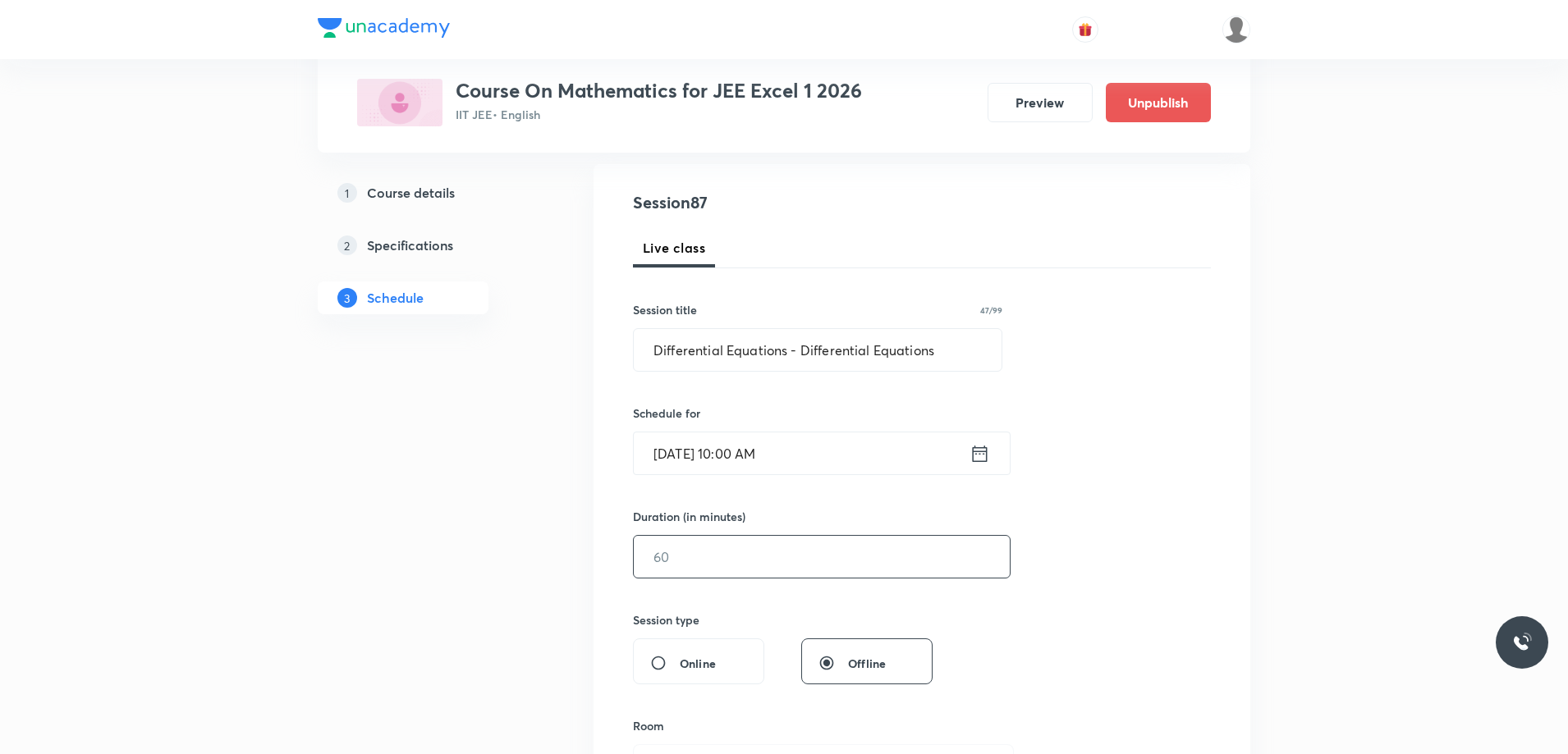
click at [752, 558] on input "text" at bounding box center [821, 556] width 376 height 42
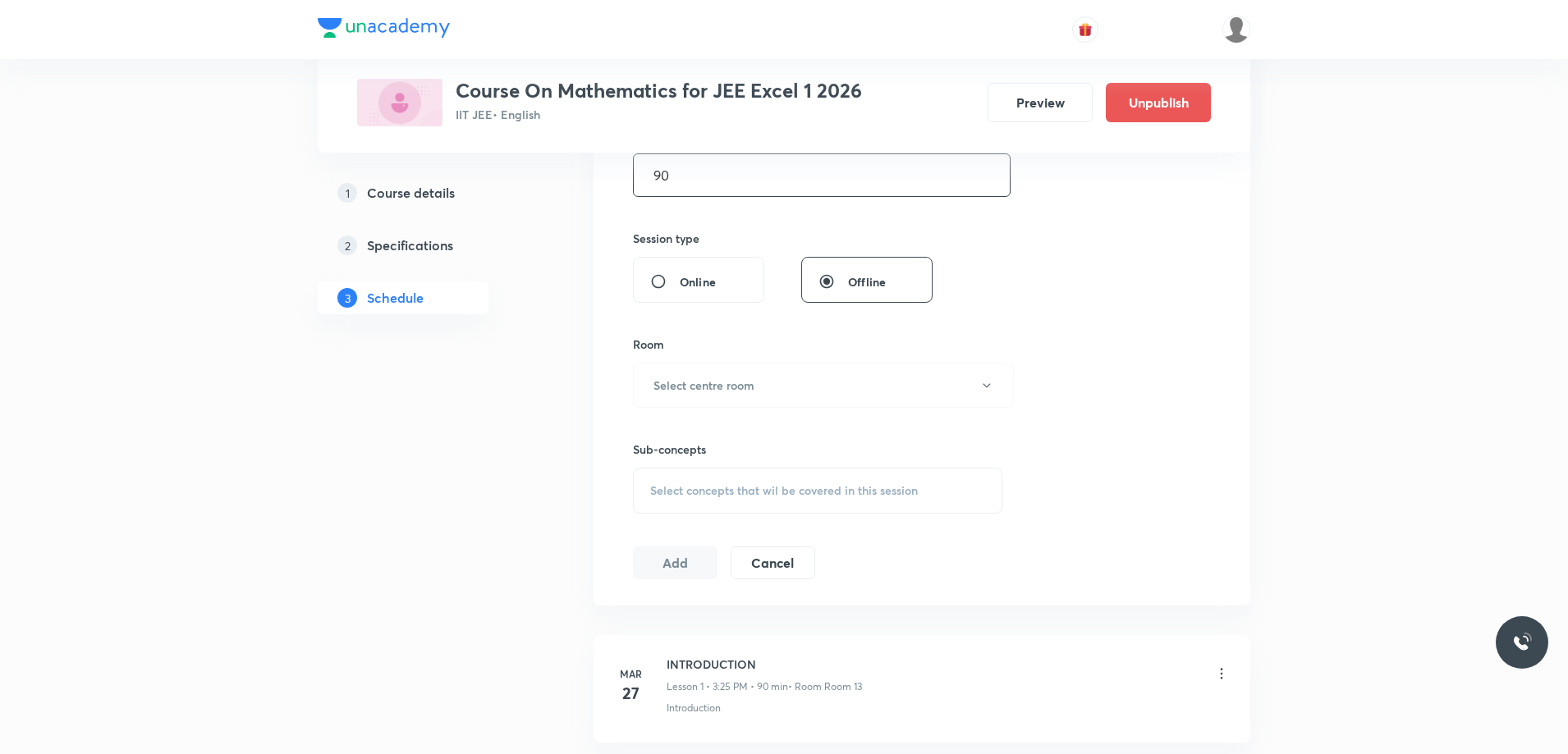
scroll to position [574, 0]
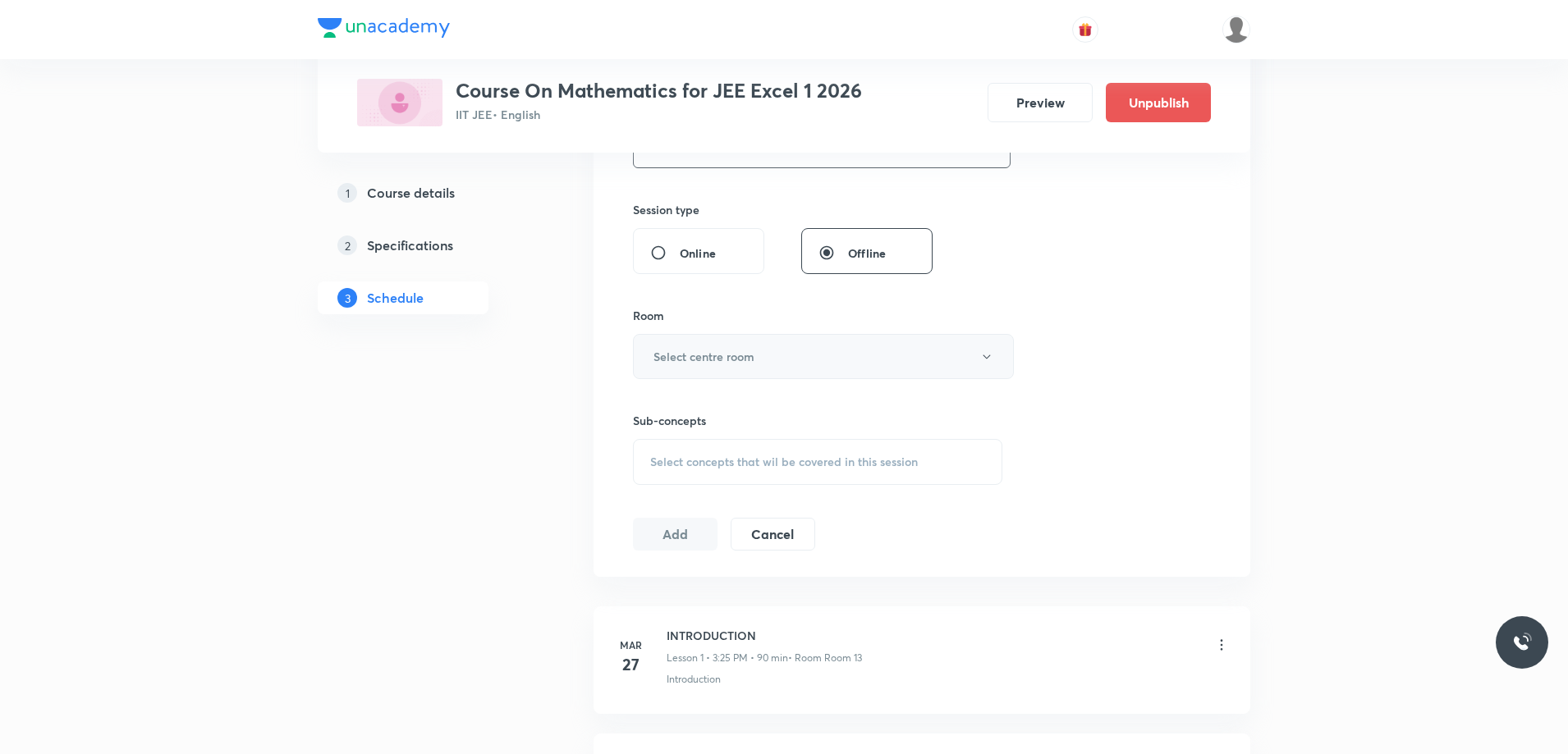
type input "90"
click at [727, 345] on button "Select centre room" at bounding box center [823, 356] width 381 height 45
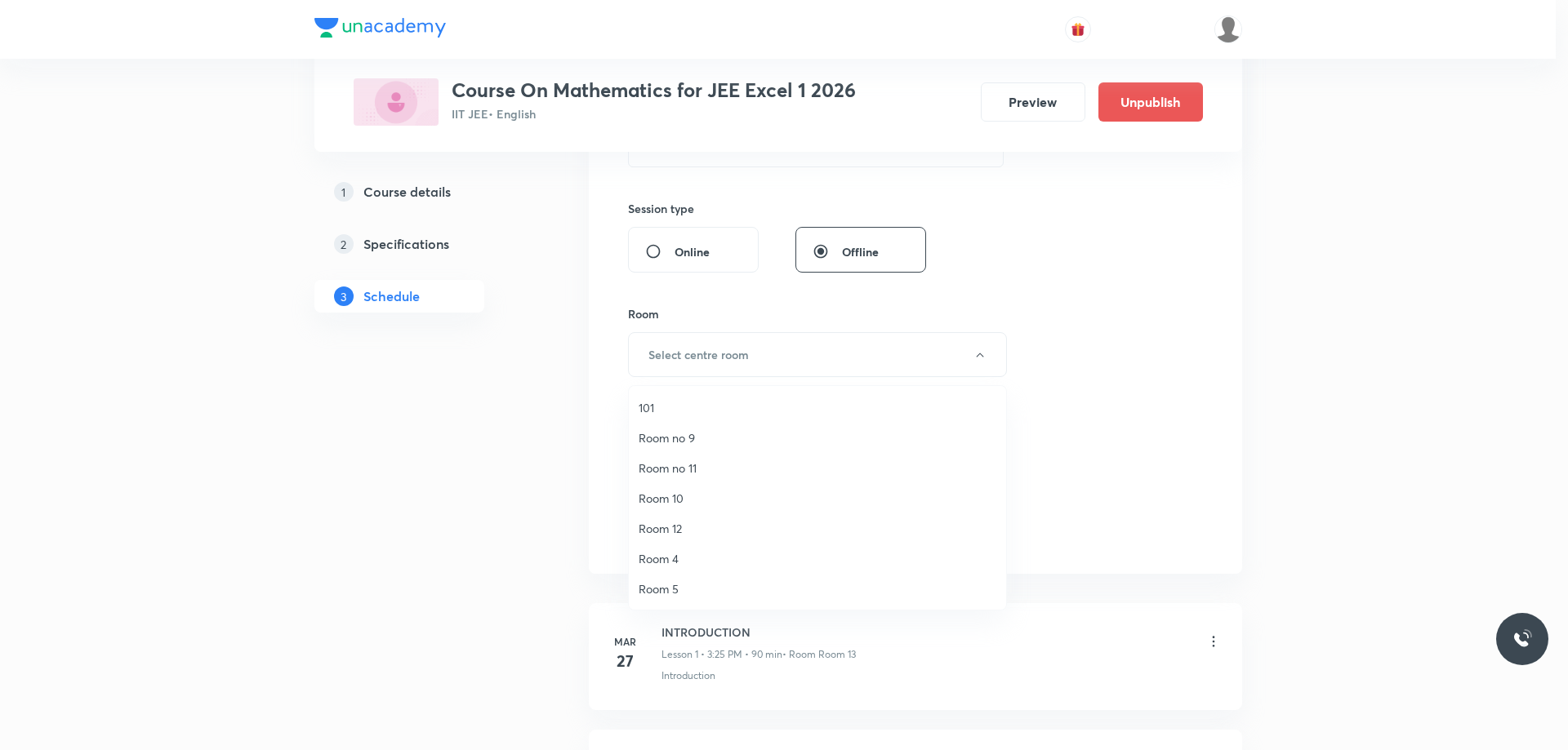
click at [677, 560] on span "Room 4" at bounding box center [817, 558] width 358 height 17
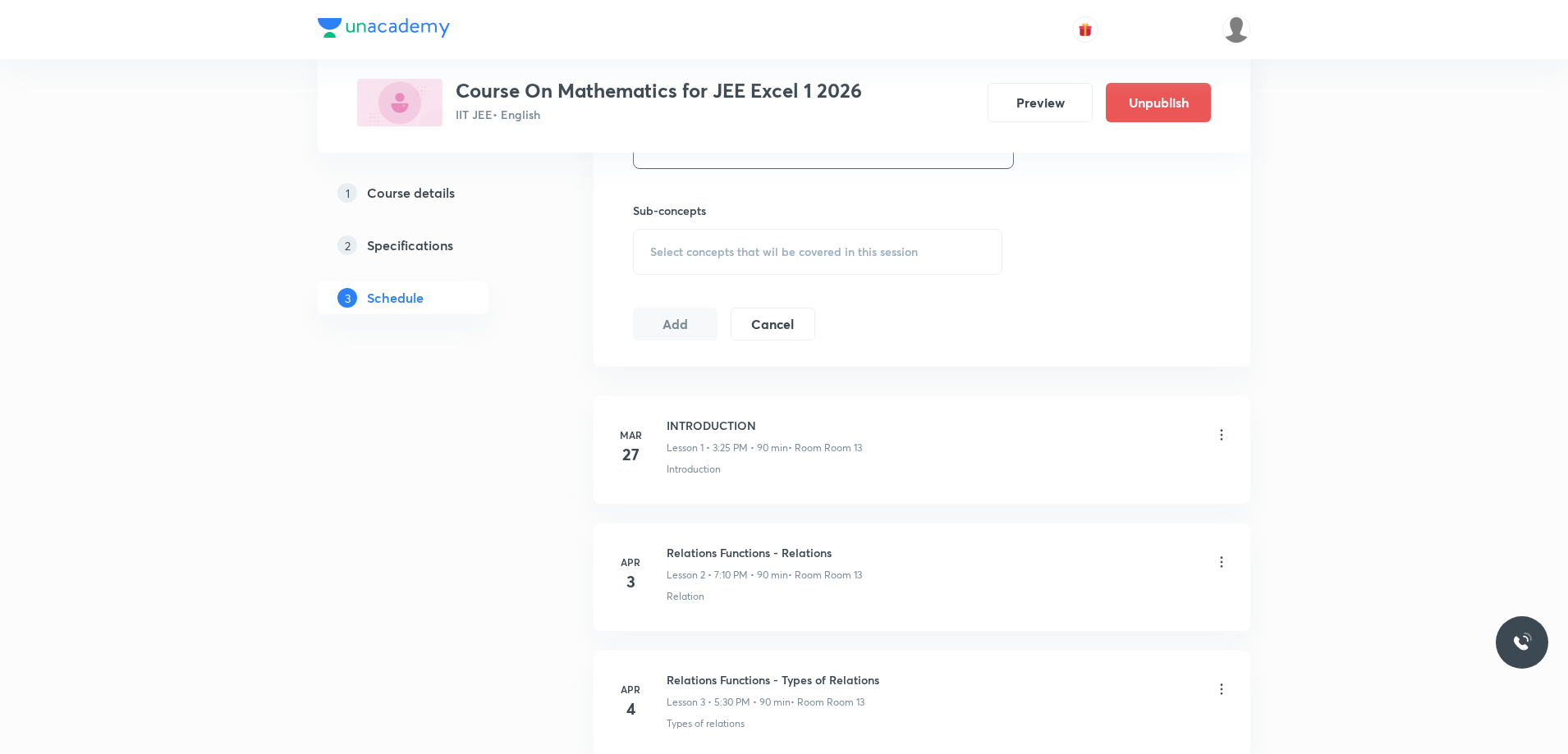
scroll to position [821, 0]
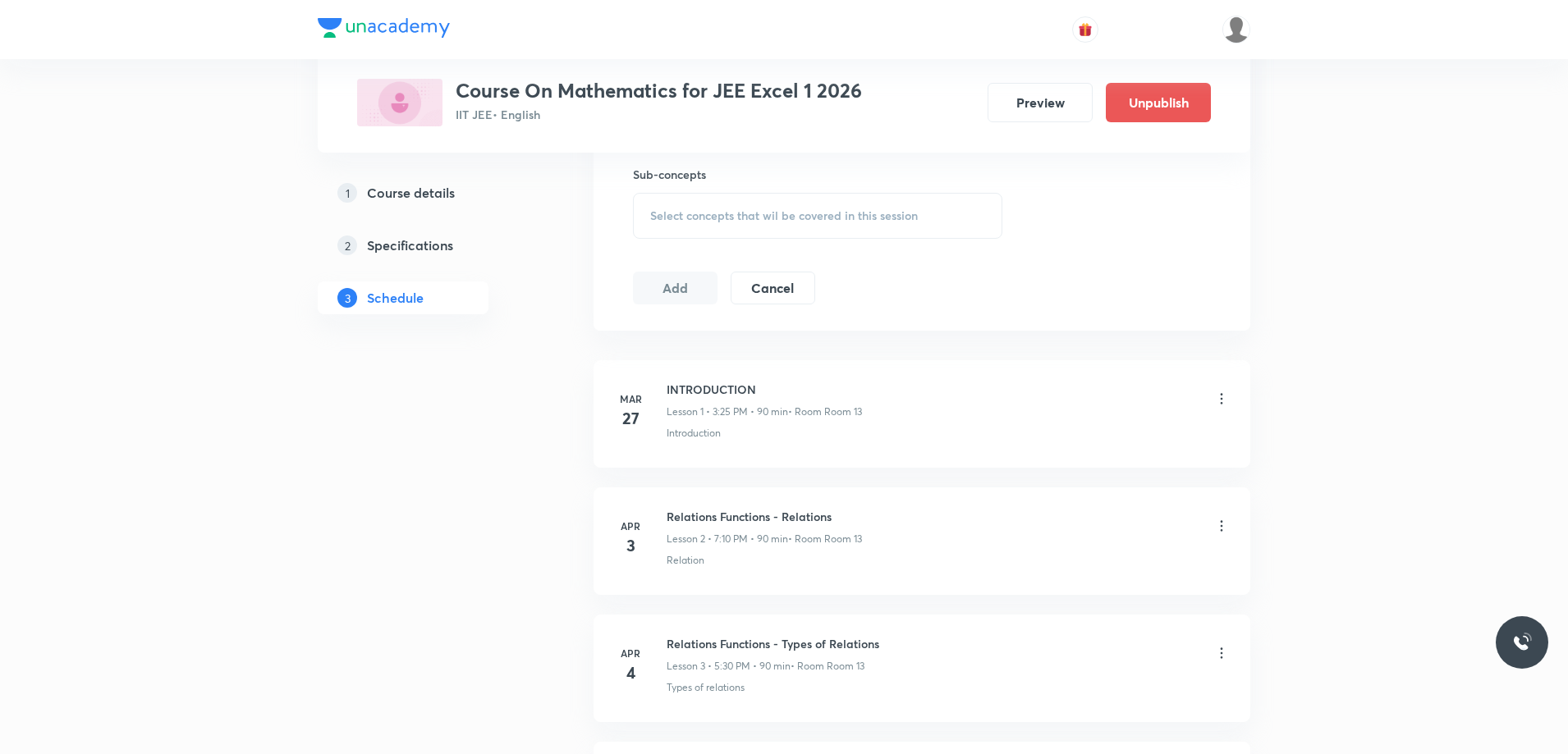
click at [718, 218] on span "Select concepts that wil be covered in this session" at bounding box center [783, 215] width 267 height 13
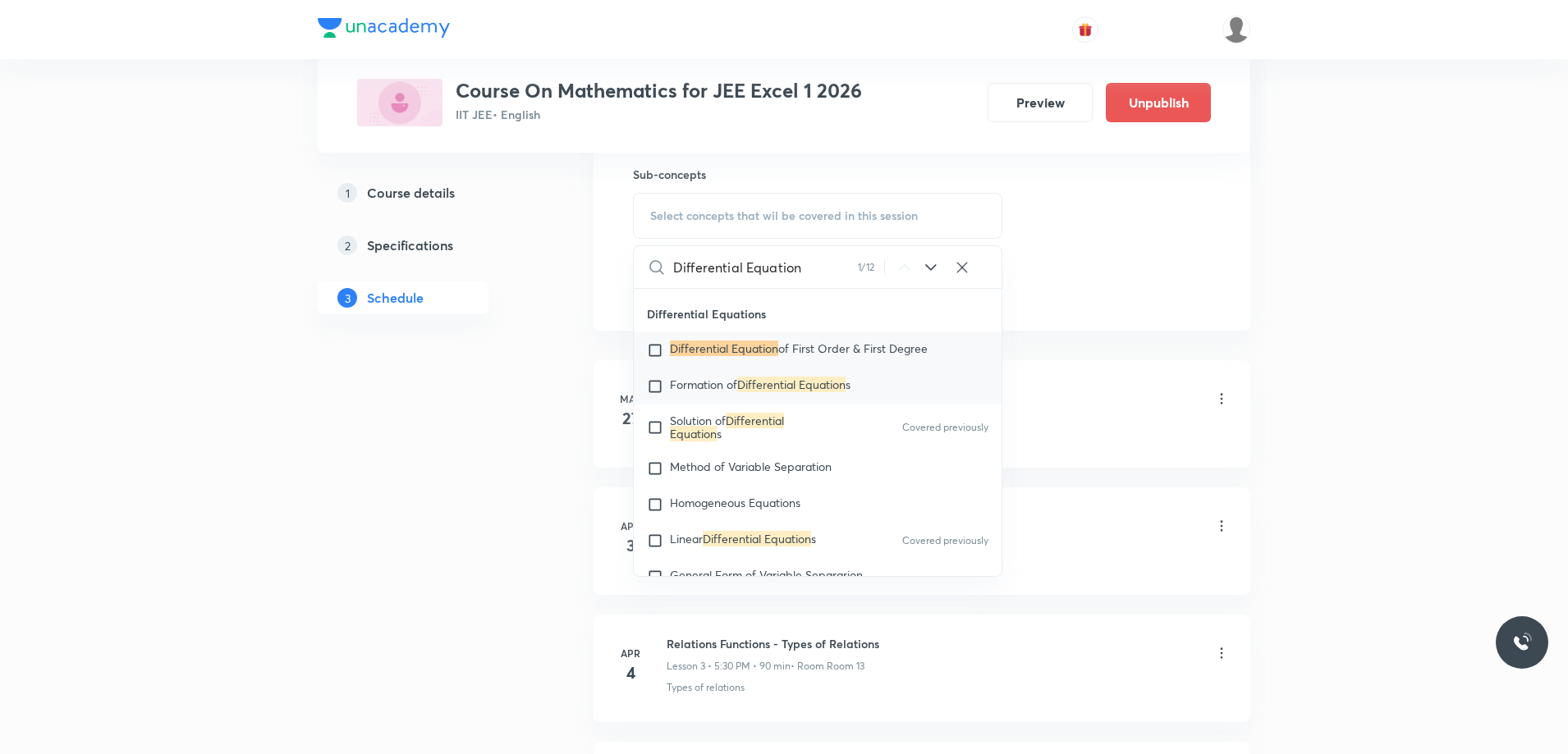
scroll to position [14606, 0]
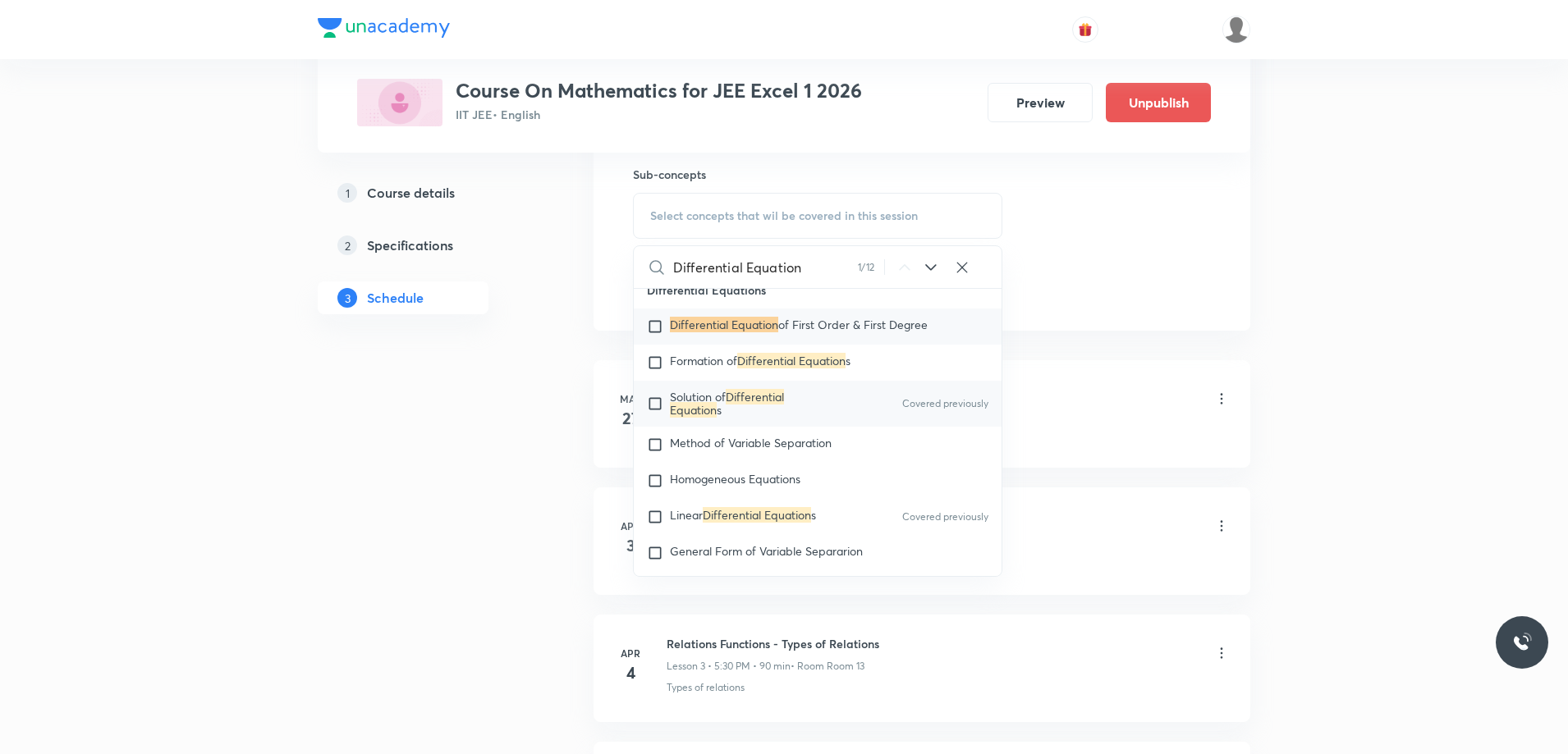
type input "Differential Equation"
click at [677, 418] on mark "Differential Equation" at bounding box center [726, 403] width 114 height 29
checkbox input "true"
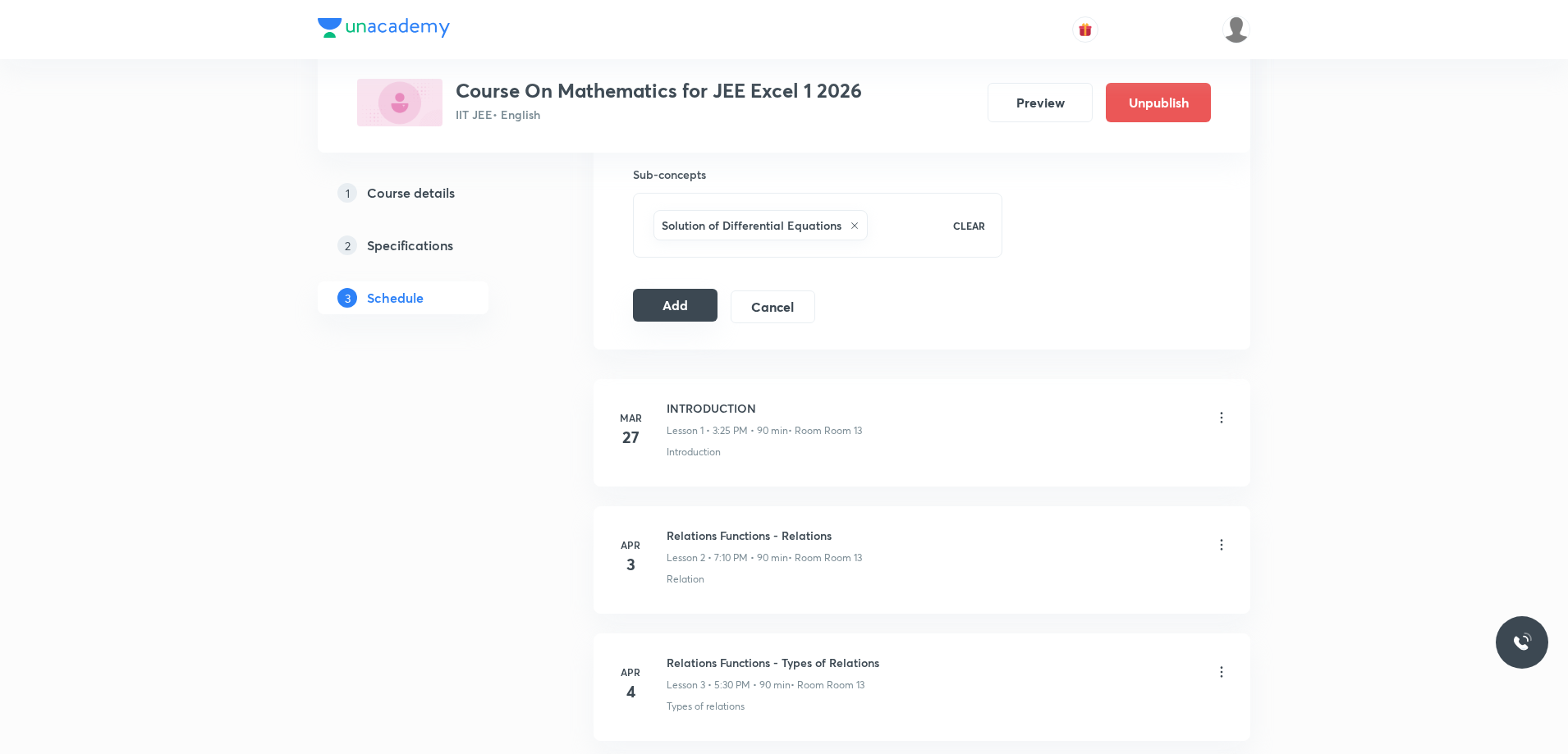
click at [675, 306] on button "Add" at bounding box center [675, 305] width 85 height 33
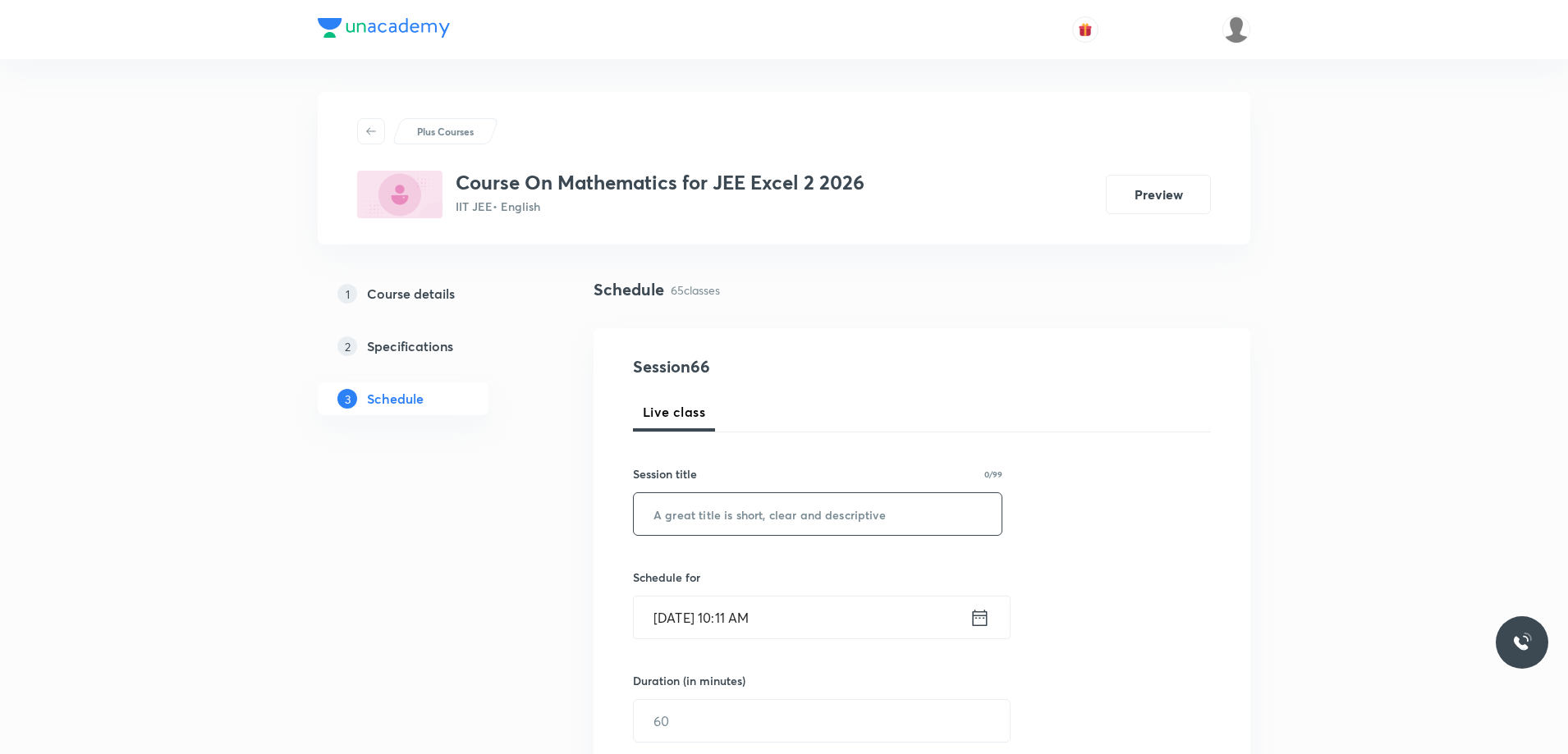
click at [701, 512] on input "text" at bounding box center [817, 514] width 368 height 42
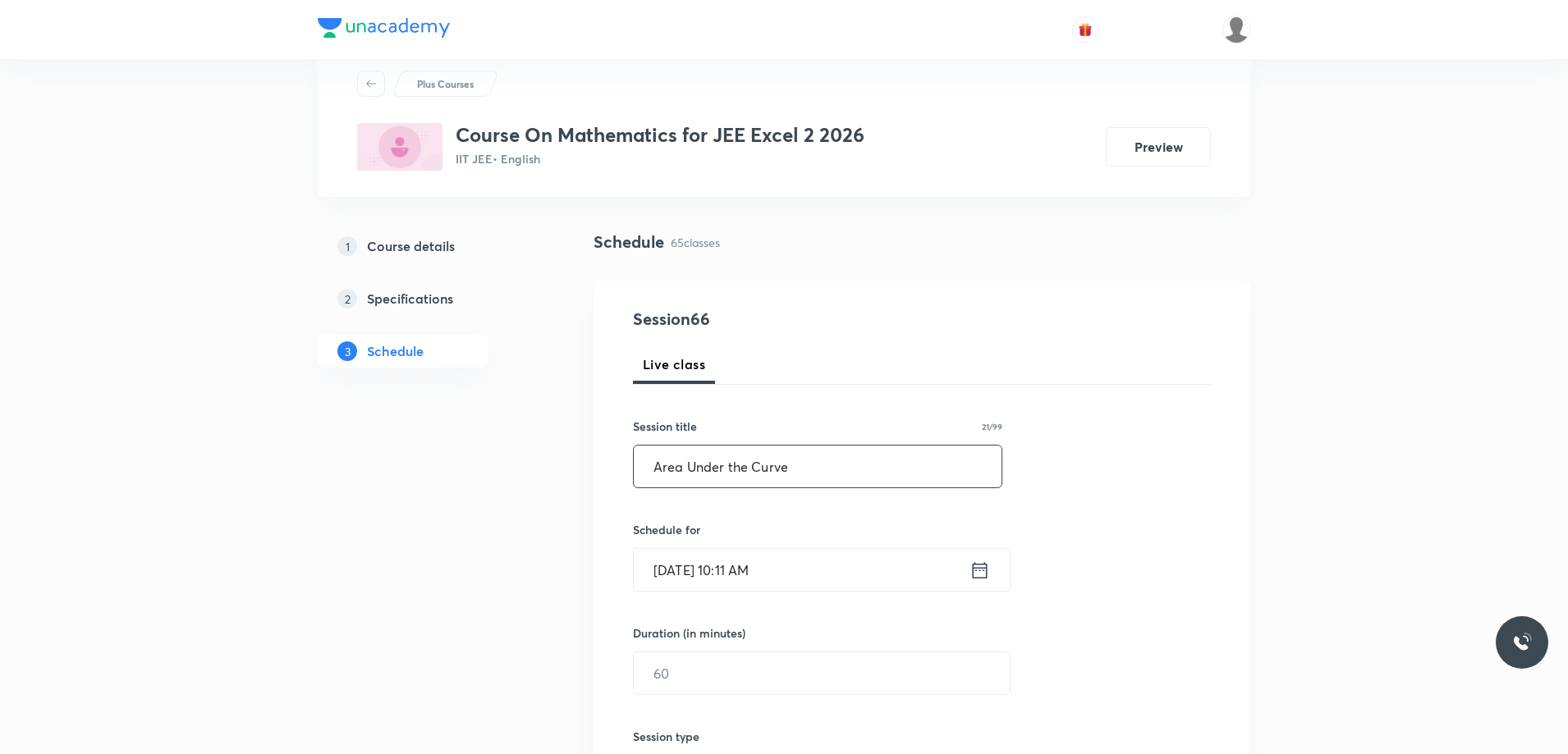
scroll to position [82, 0]
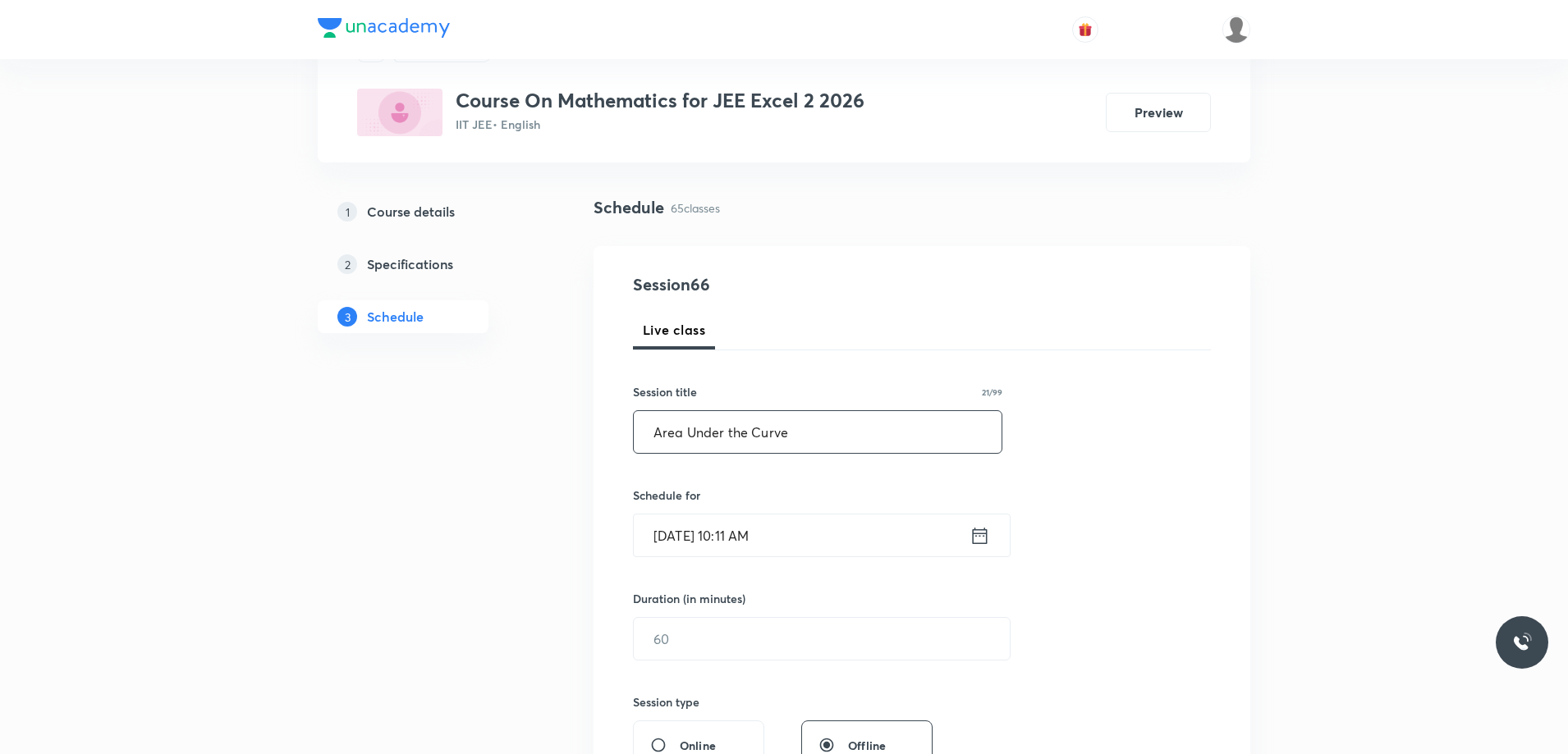
type input "Area Under the Curve"
click at [968, 541] on input "[DATE] 10:11 AM" at bounding box center [801, 535] width 336 height 42
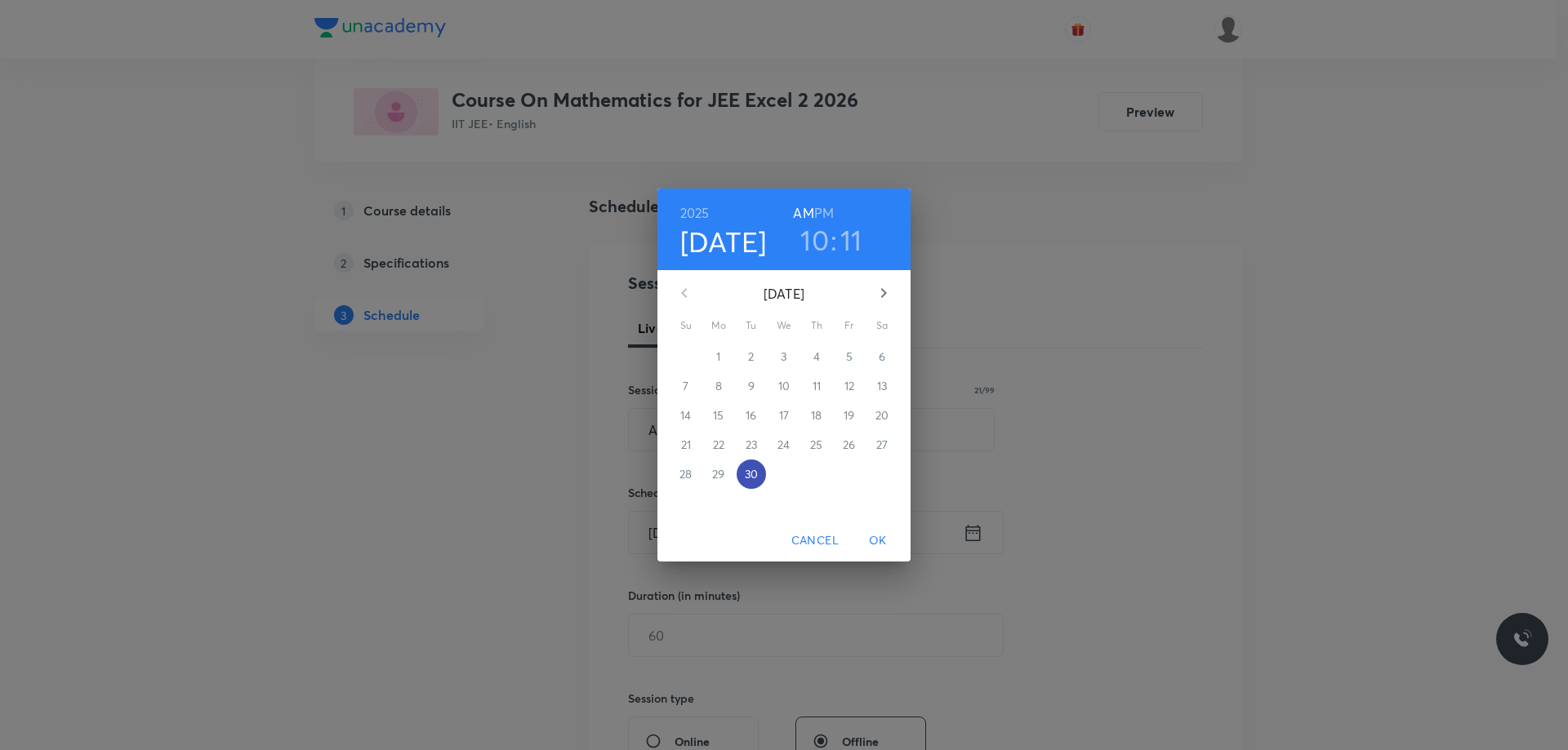
click at [754, 471] on p "30" at bounding box center [751, 474] width 13 height 16
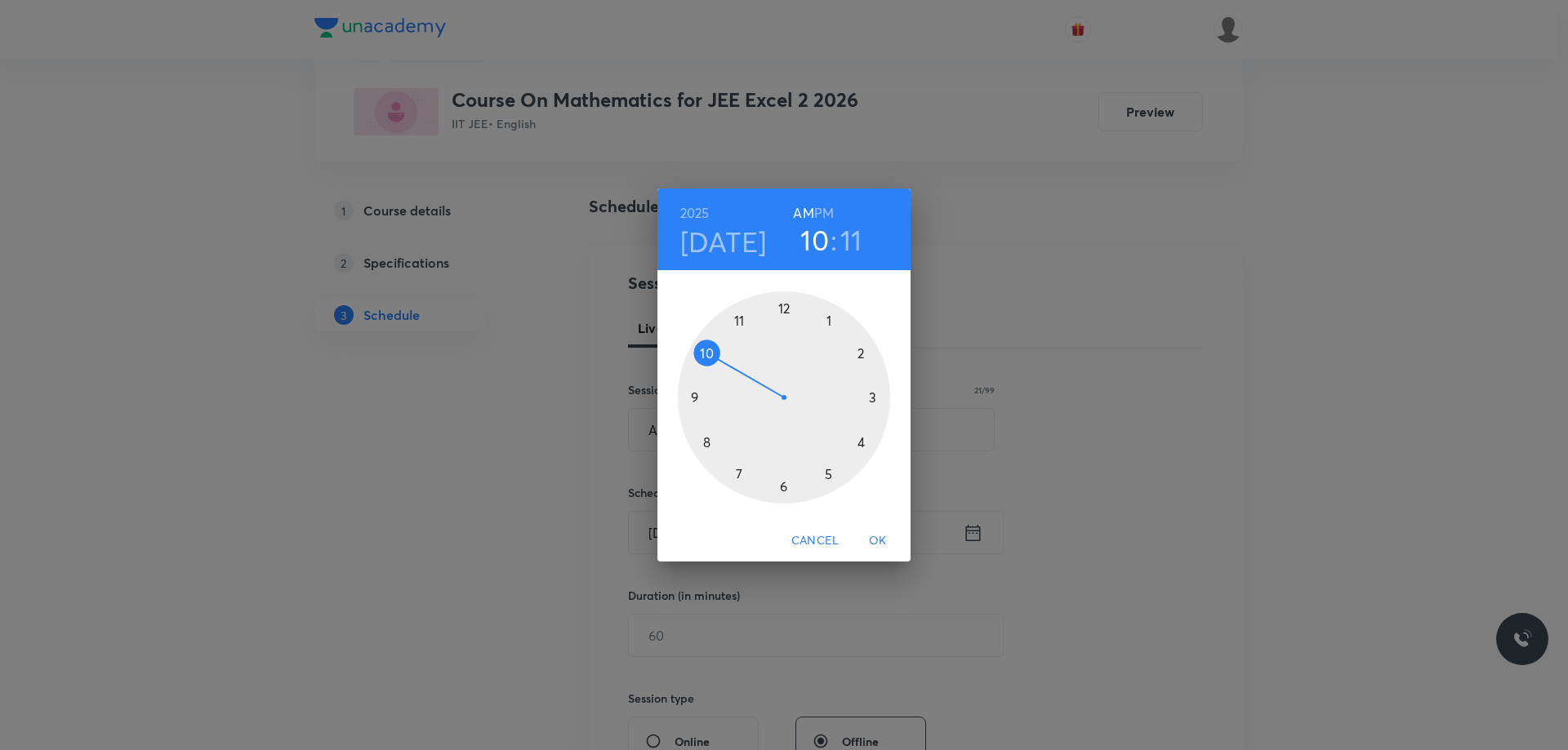
click at [829, 476] on div at bounding box center [783, 397] width 212 height 212
drag, startPoint x: 825, startPoint y: 215, endPoint x: 836, endPoint y: 267, distance: 53.2
click at [824, 215] on h6 "PM" at bounding box center [824, 213] width 20 height 23
click at [782, 490] on div at bounding box center [783, 397] width 212 height 212
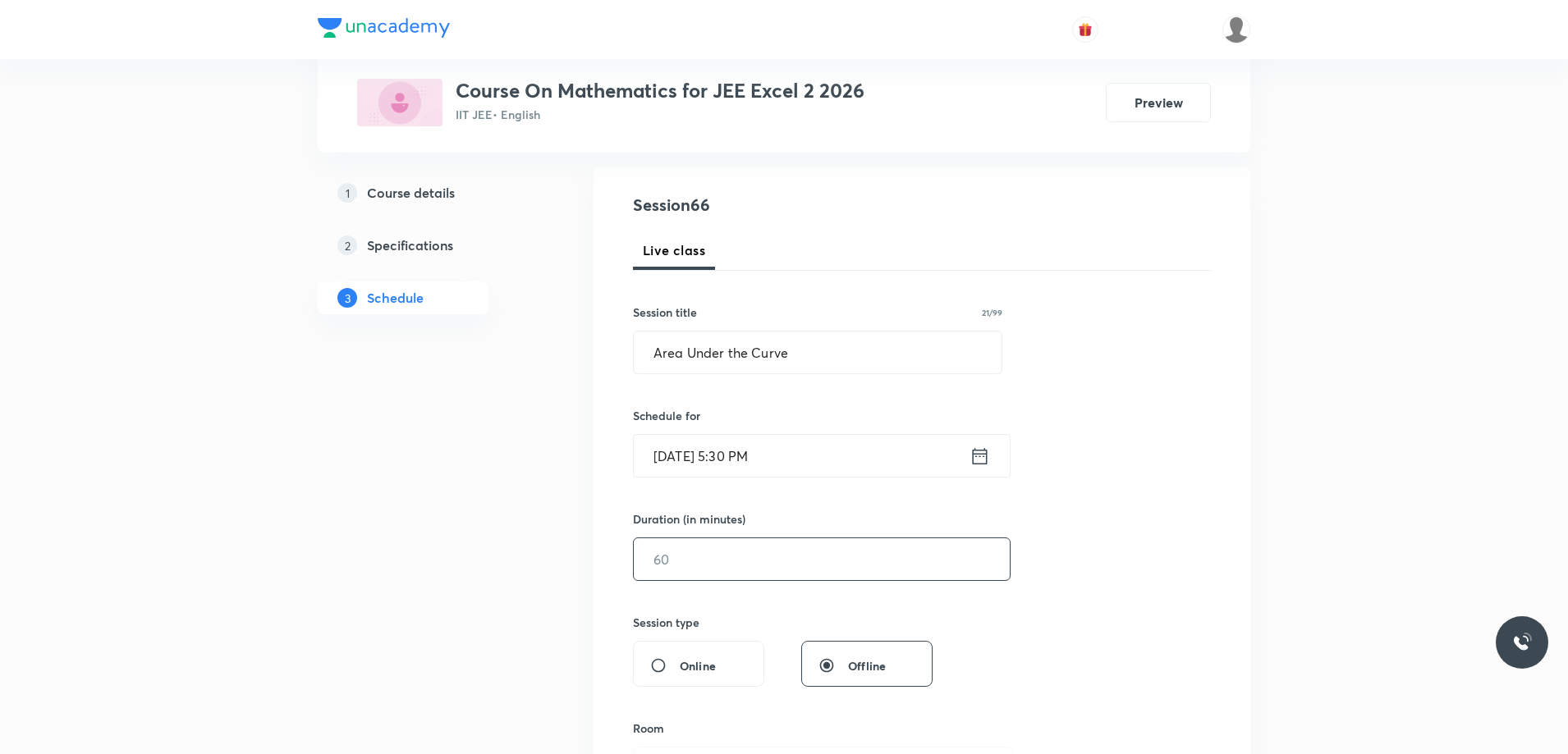
scroll to position [164, 0]
click at [698, 551] on input "text" at bounding box center [821, 556] width 376 height 42
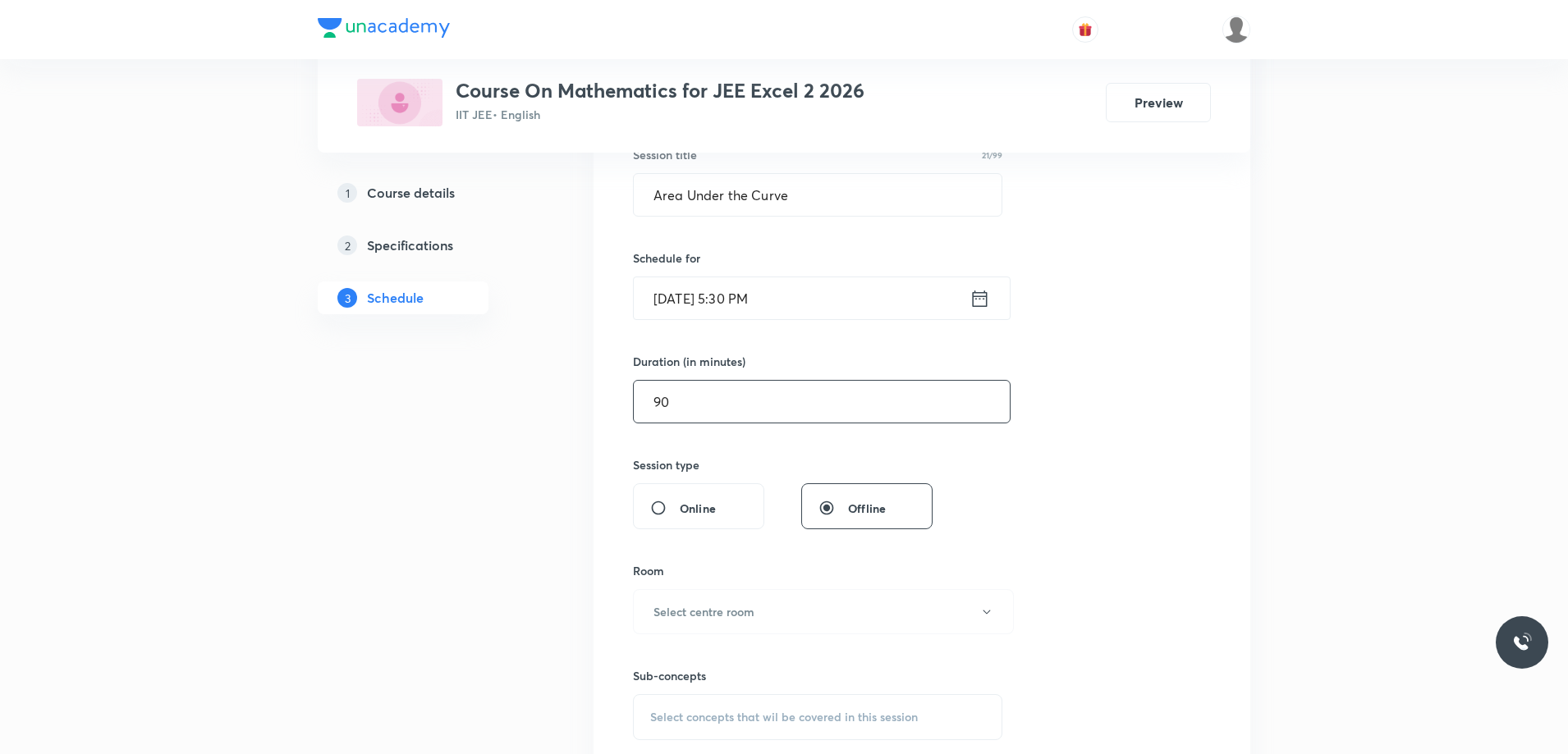
scroll to position [410, 0]
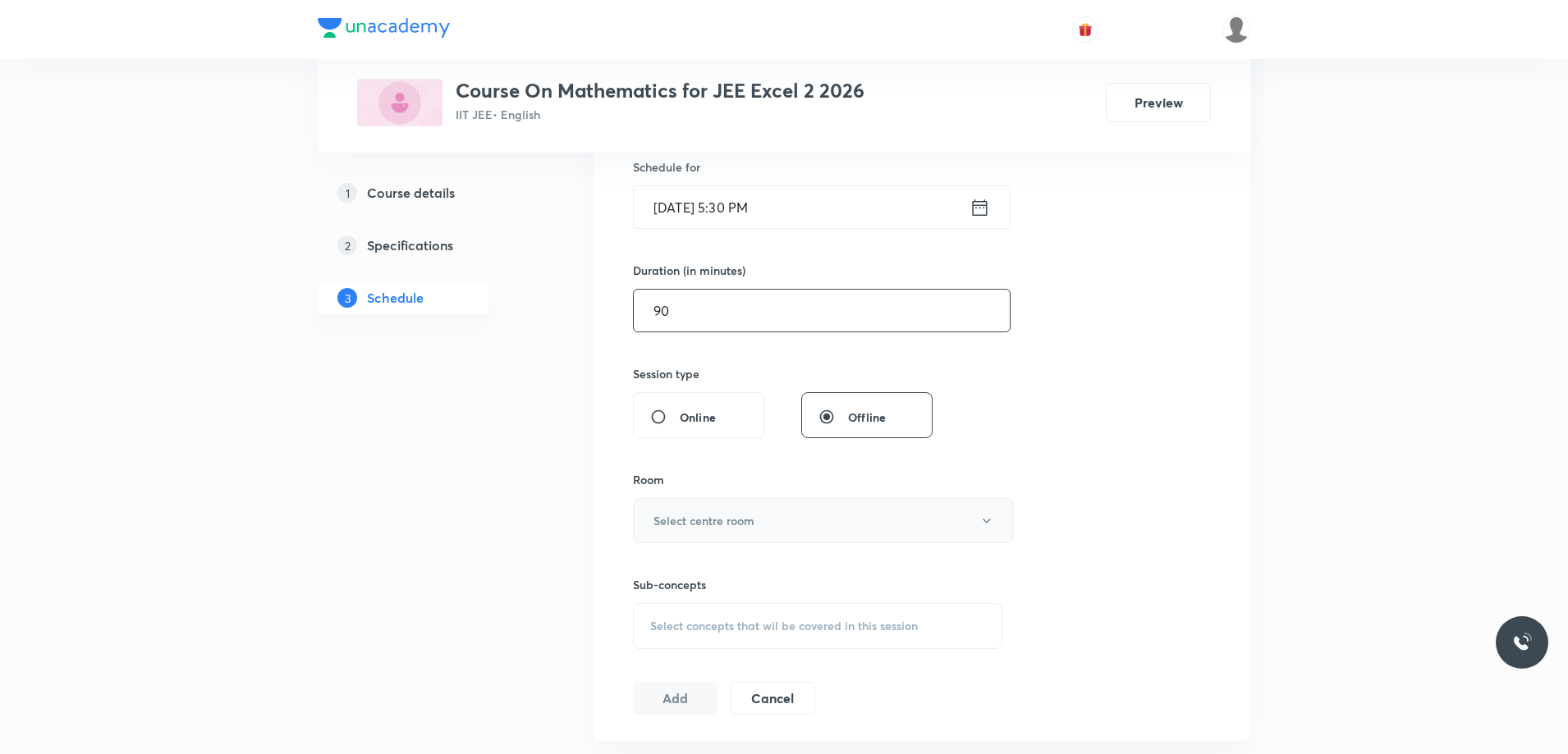
type input "90"
click at [688, 531] on button "Select centre room" at bounding box center [823, 520] width 381 height 45
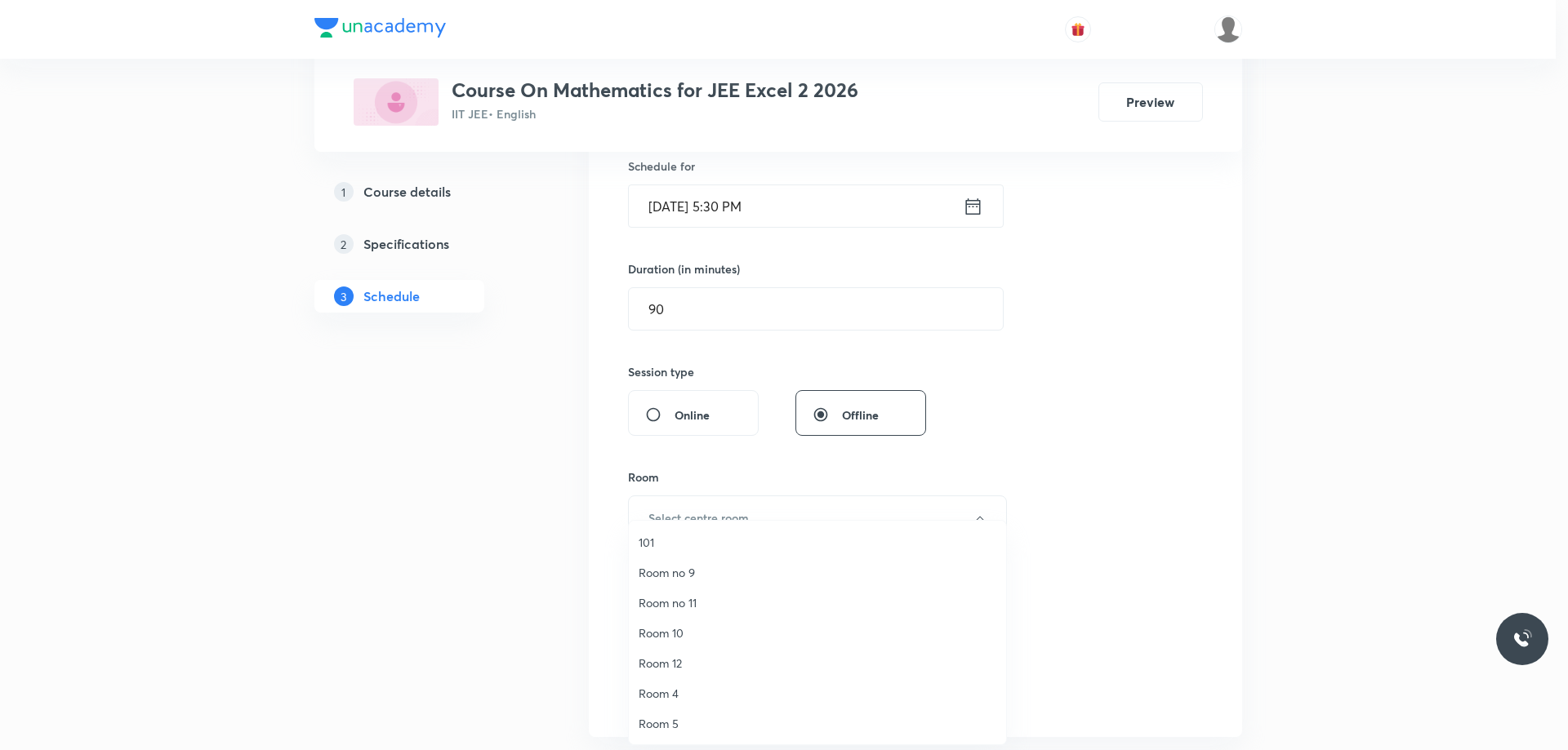
click at [687, 694] on span "Room 4" at bounding box center [817, 693] width 358 height 17
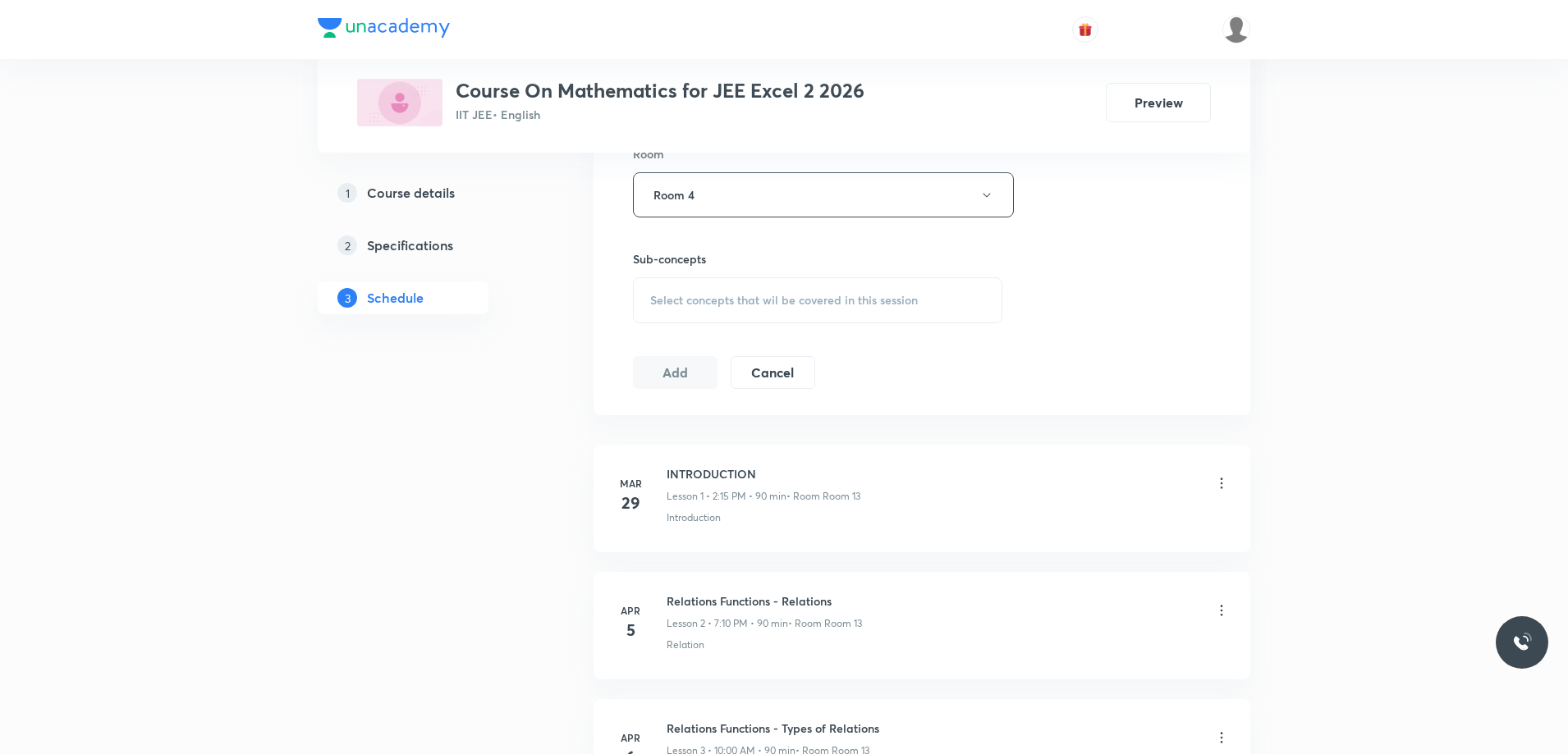
scroll to position [738, 0]
click at [703, 303] on span "Select concepts that wil be covered in this session" at bounding box center [783, 298] width 267 height 13
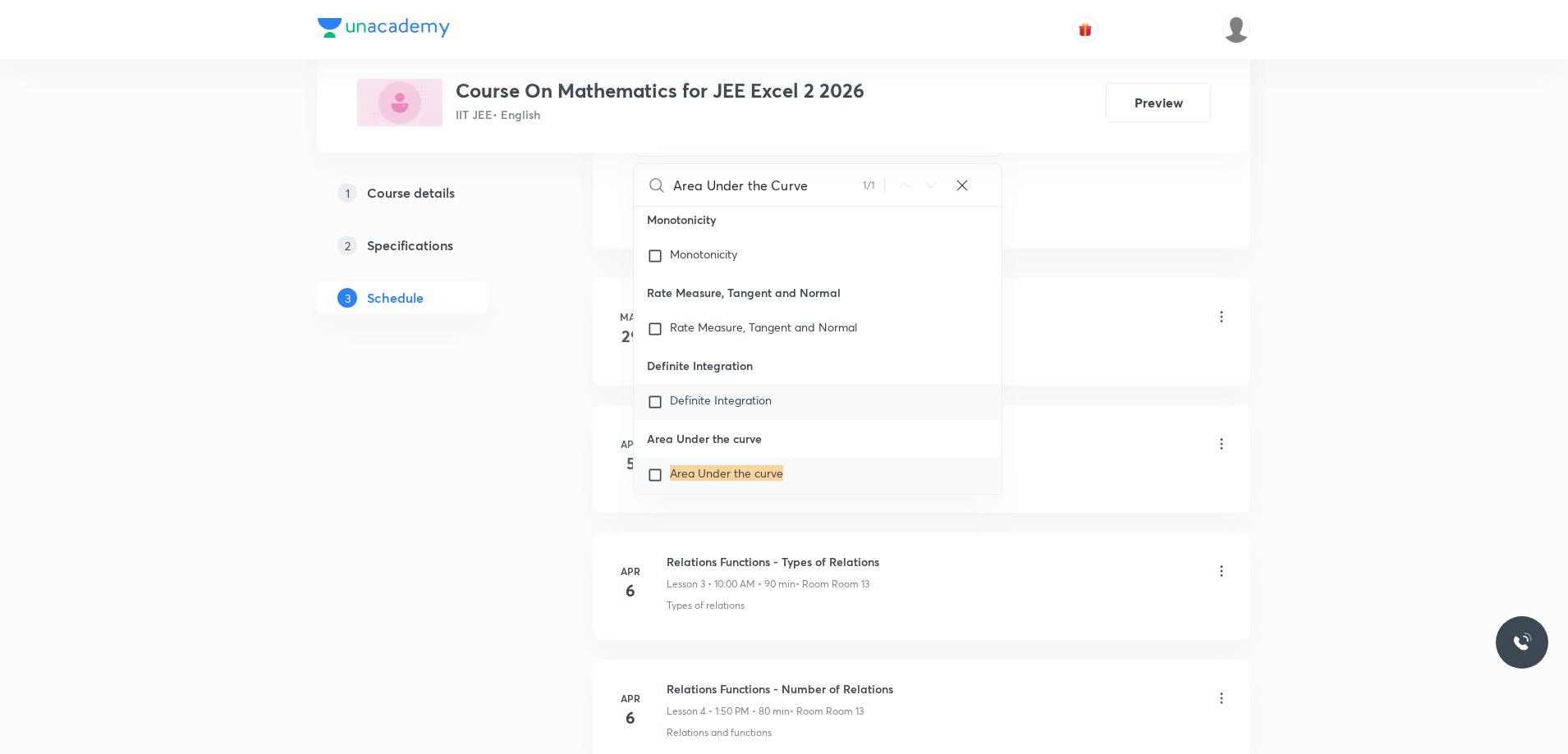
scroll to position [38321, 0]
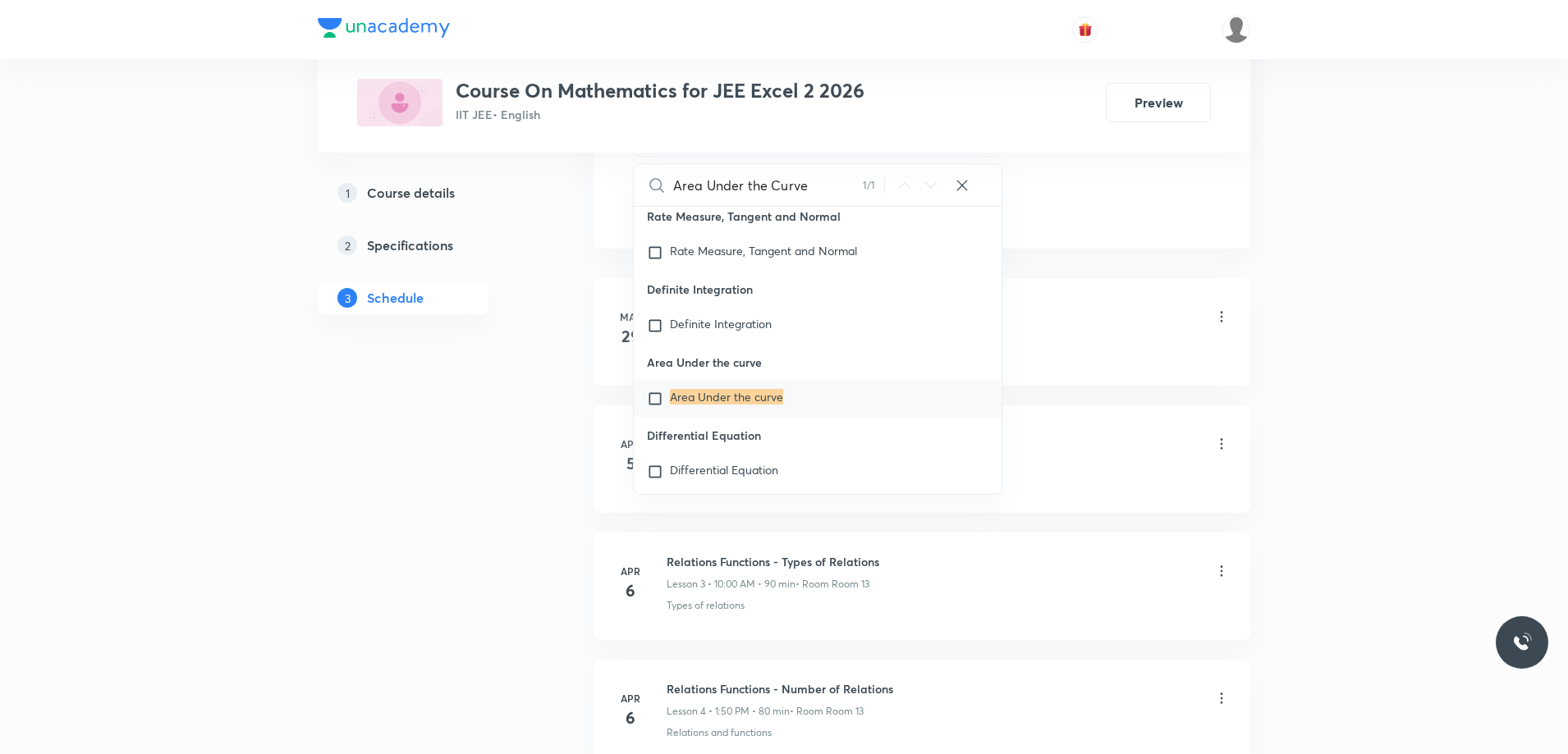
type input "Area Under the Curve"
click at [718, 405] on mark "Area Under the curve" at bounding box center [726, 396] width 114 height 16
checkbox input "true"
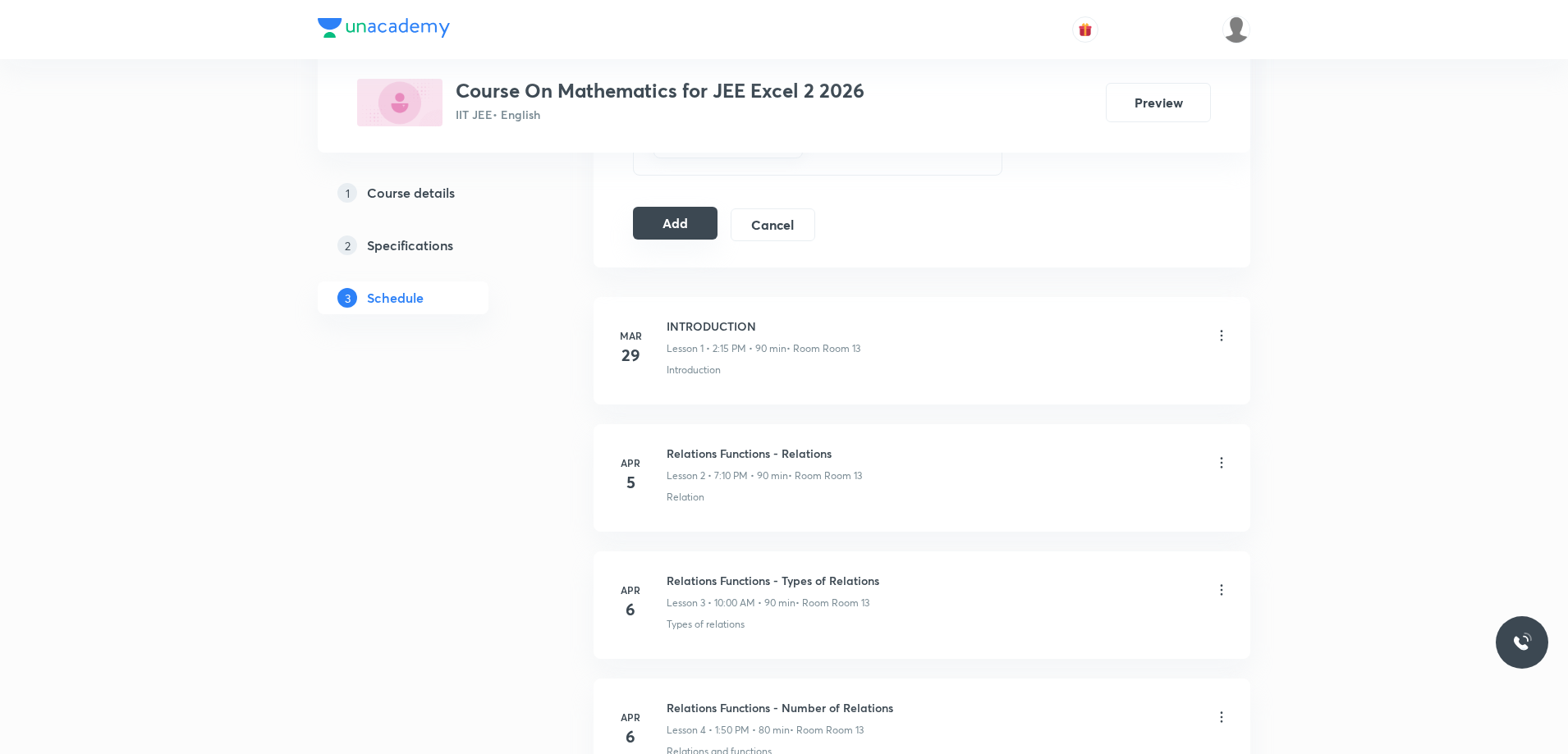
click at [689, 233] on button "Add" at bounding box center [675, 223] width 85 height 33
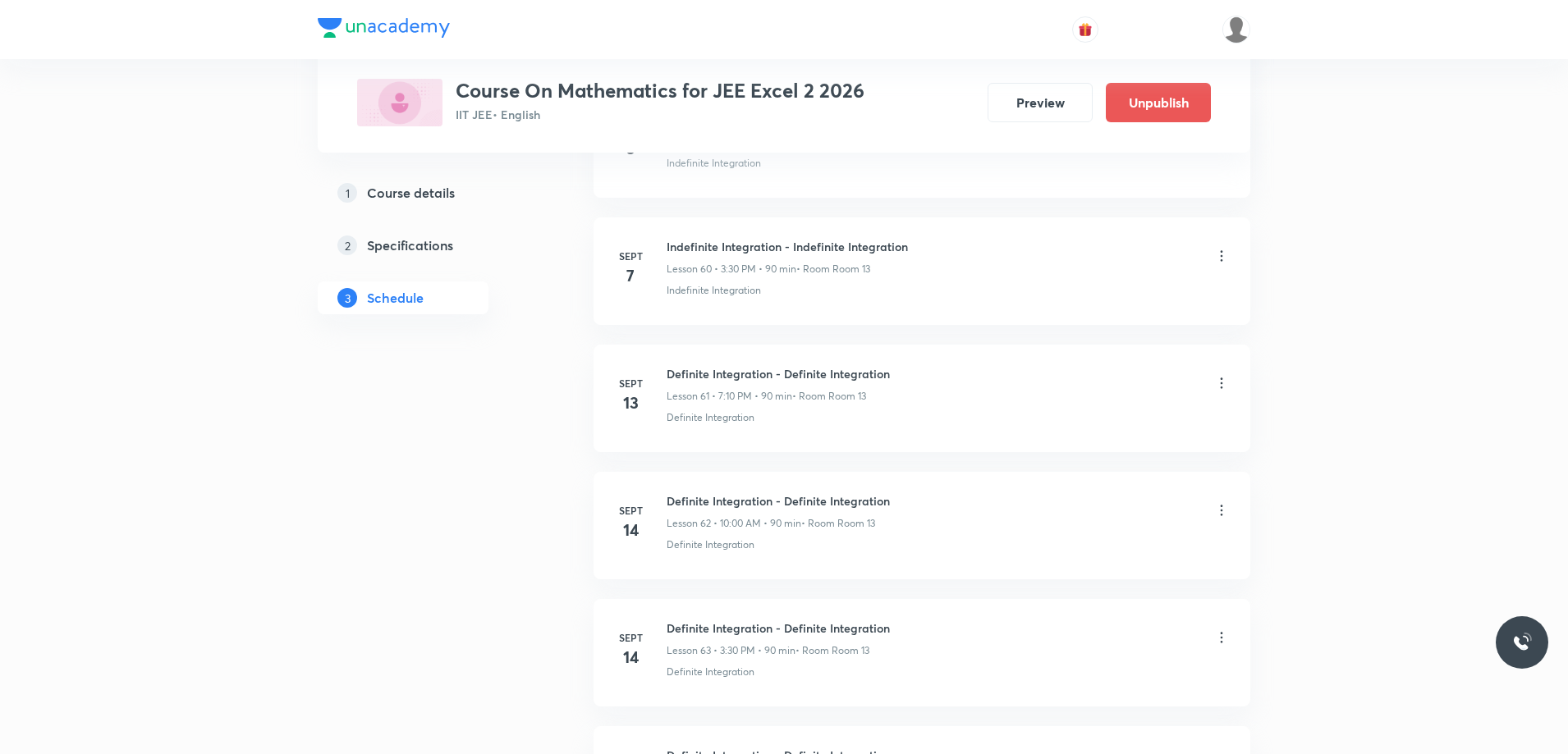
scroll to position [8199, 0]
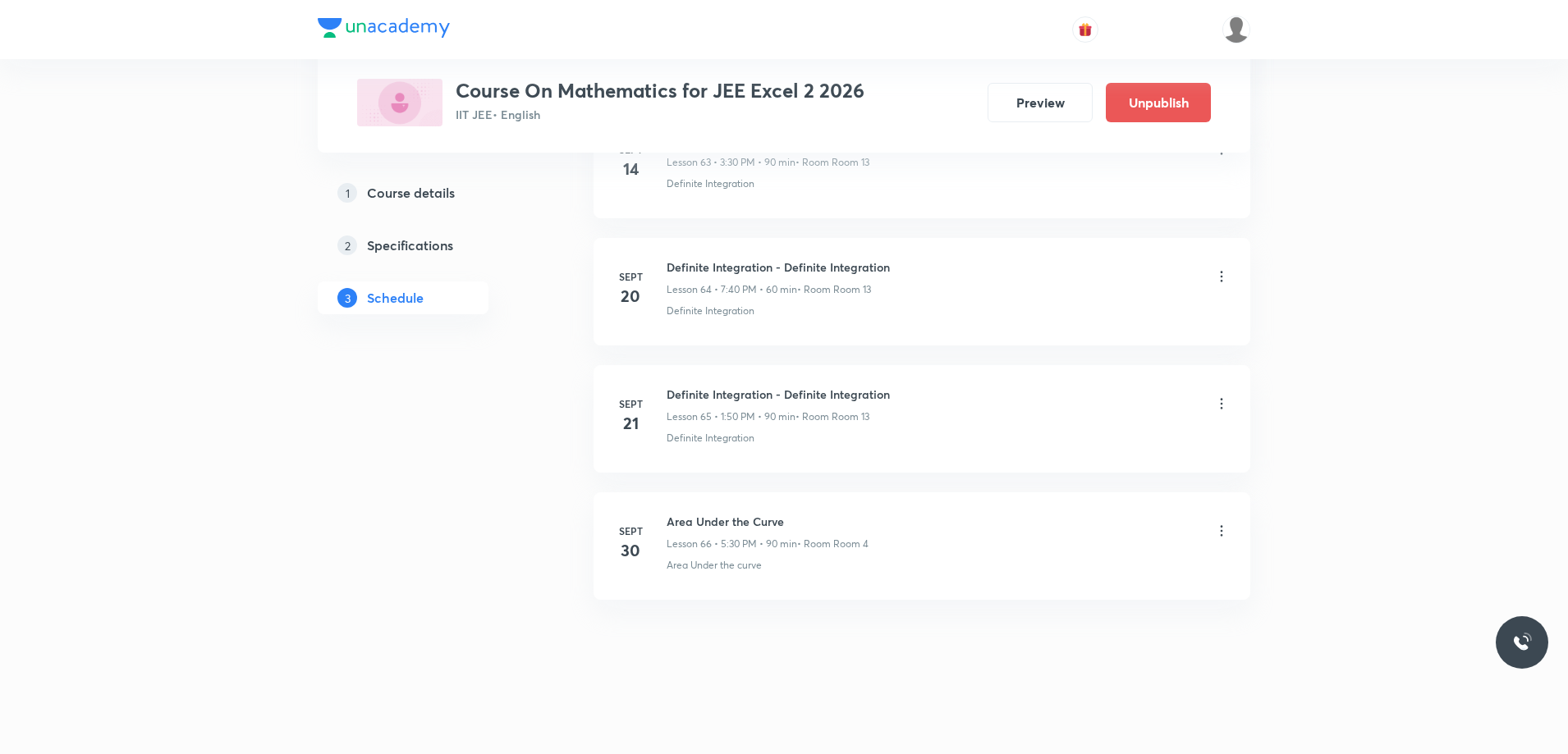
click at [1219, 532] on icon at bounding box center [1222, 531] width 16 height 16
click at [837, 634] on div at bounding box center [788, 377] width 1576 height 754
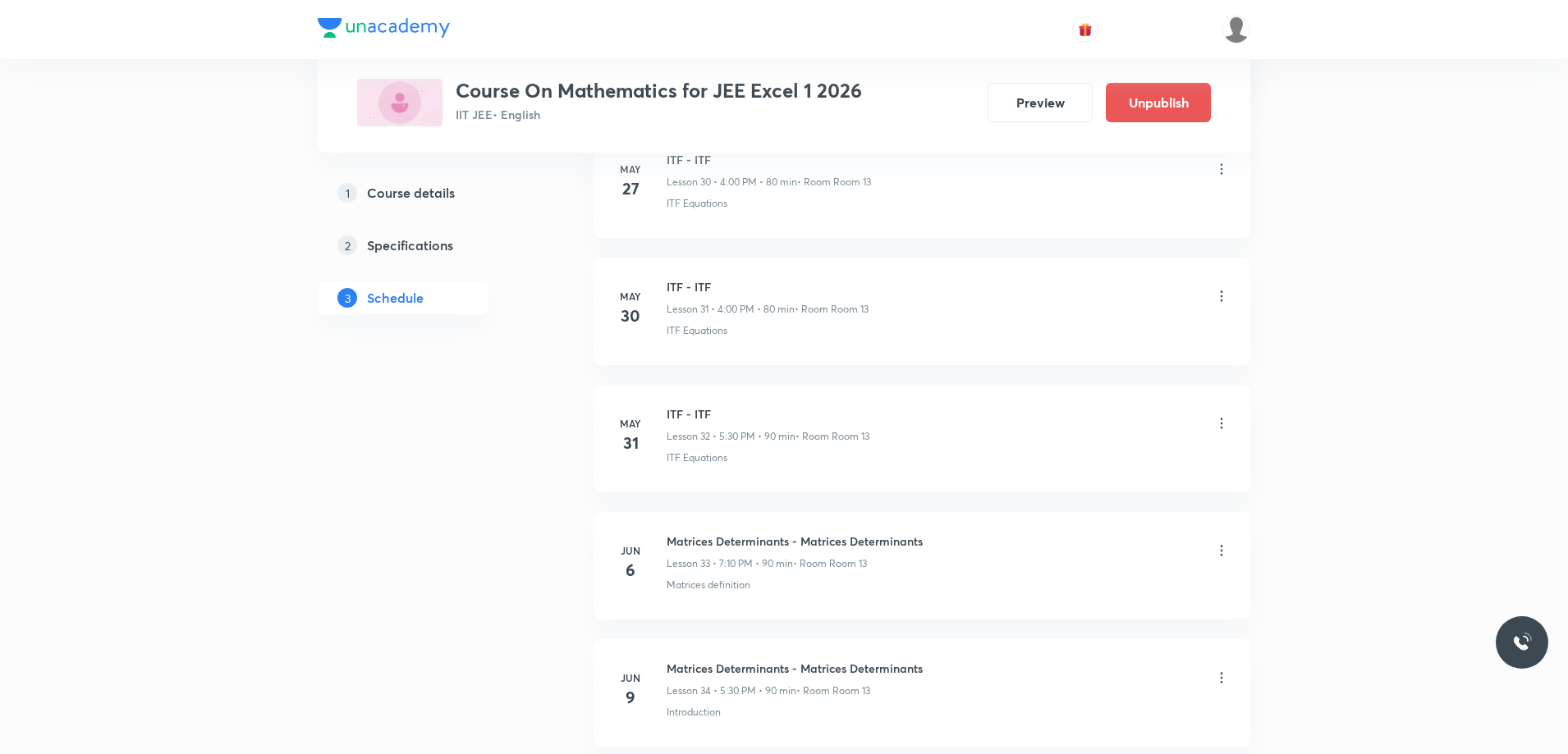
scroll to position [5516, 0]
drag, startPoint x: 743, startPoint y: 344, endPoint x: 755, endPoint y: 516, distance: 172.4
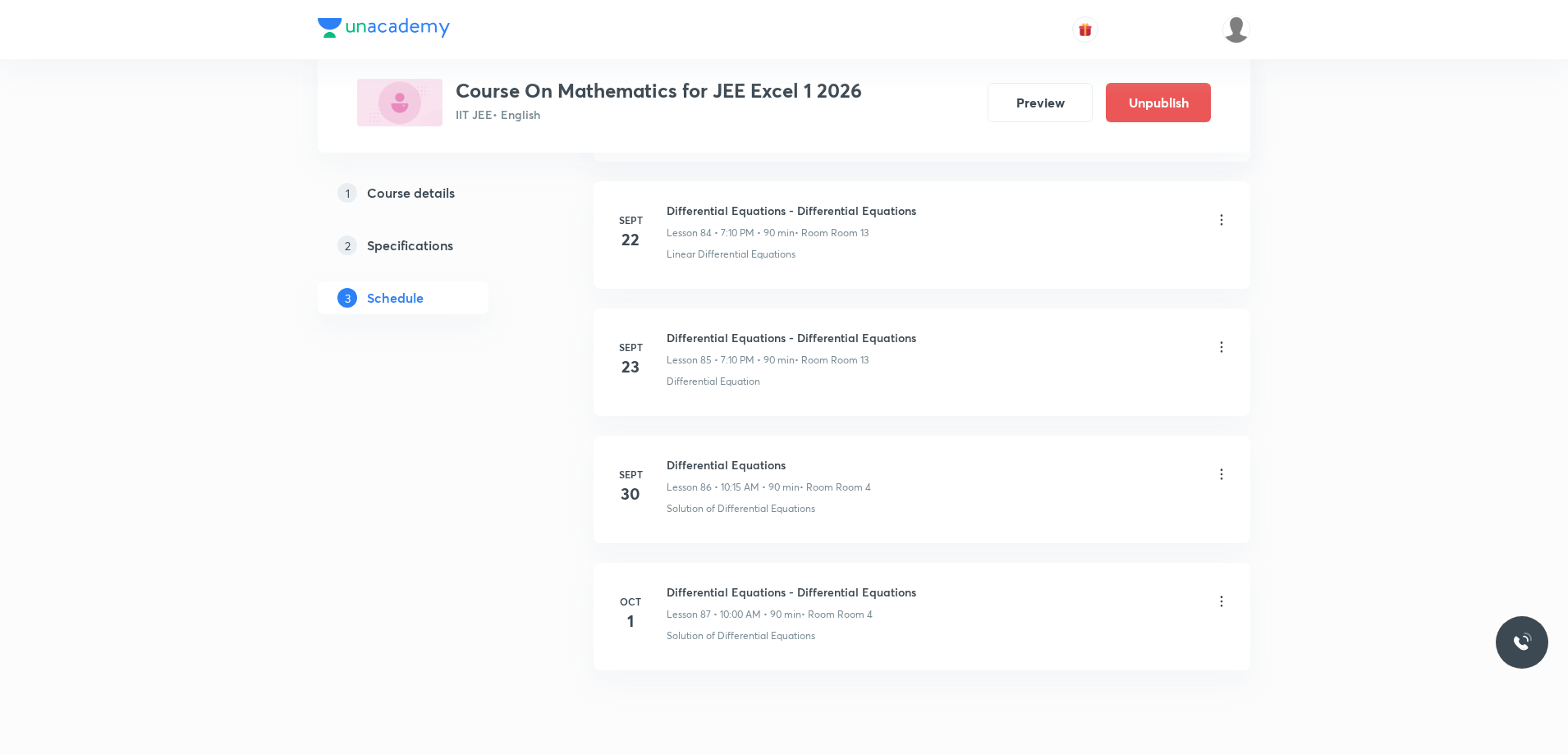
scroll to position [11623, 0]
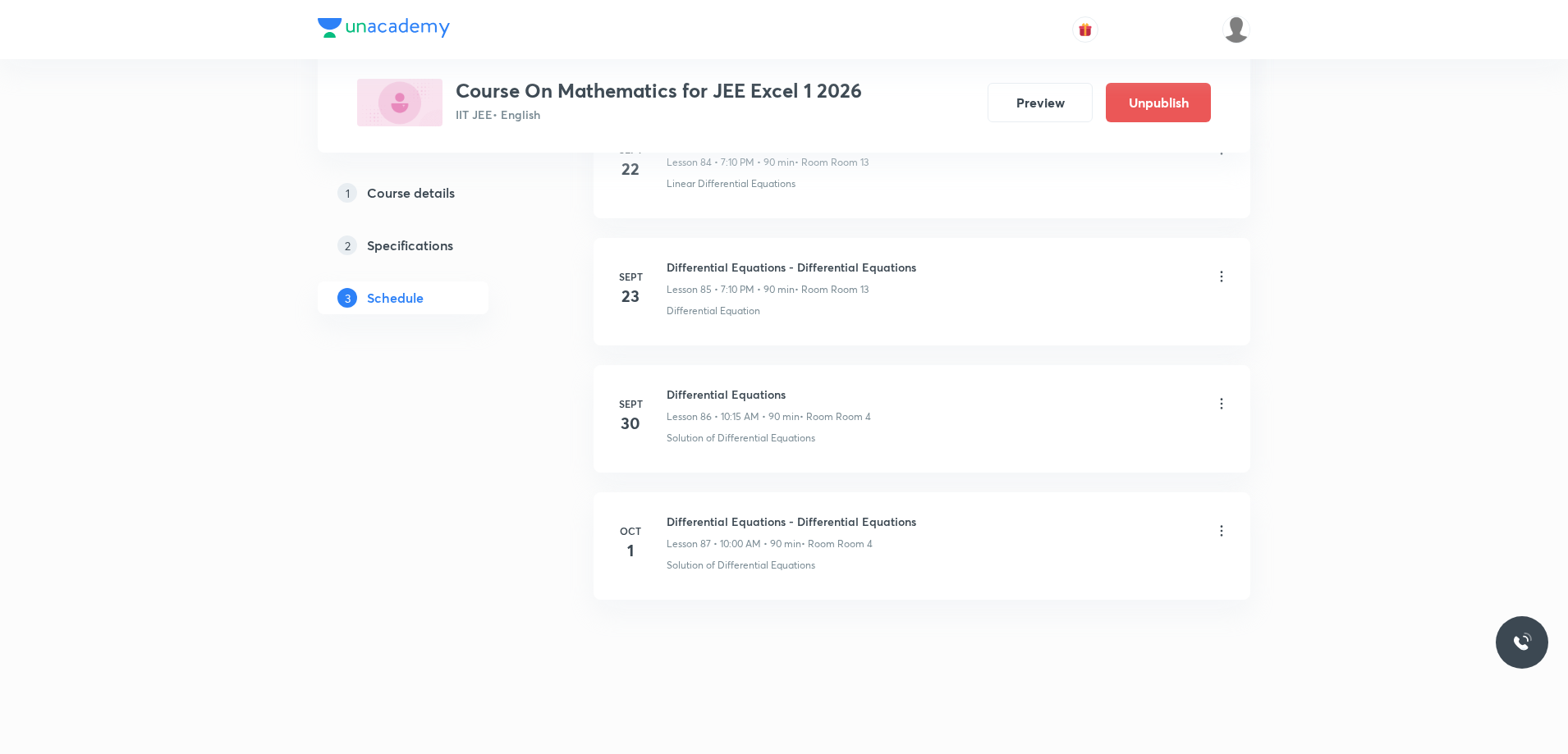
drag, startPoint x: 755, startPoint y: 531, endPoint x: 758, endPoint y: 635, distance: 104.0
click at [1228, 35] on img at bounding box center [1236, 30] width 28 height 28
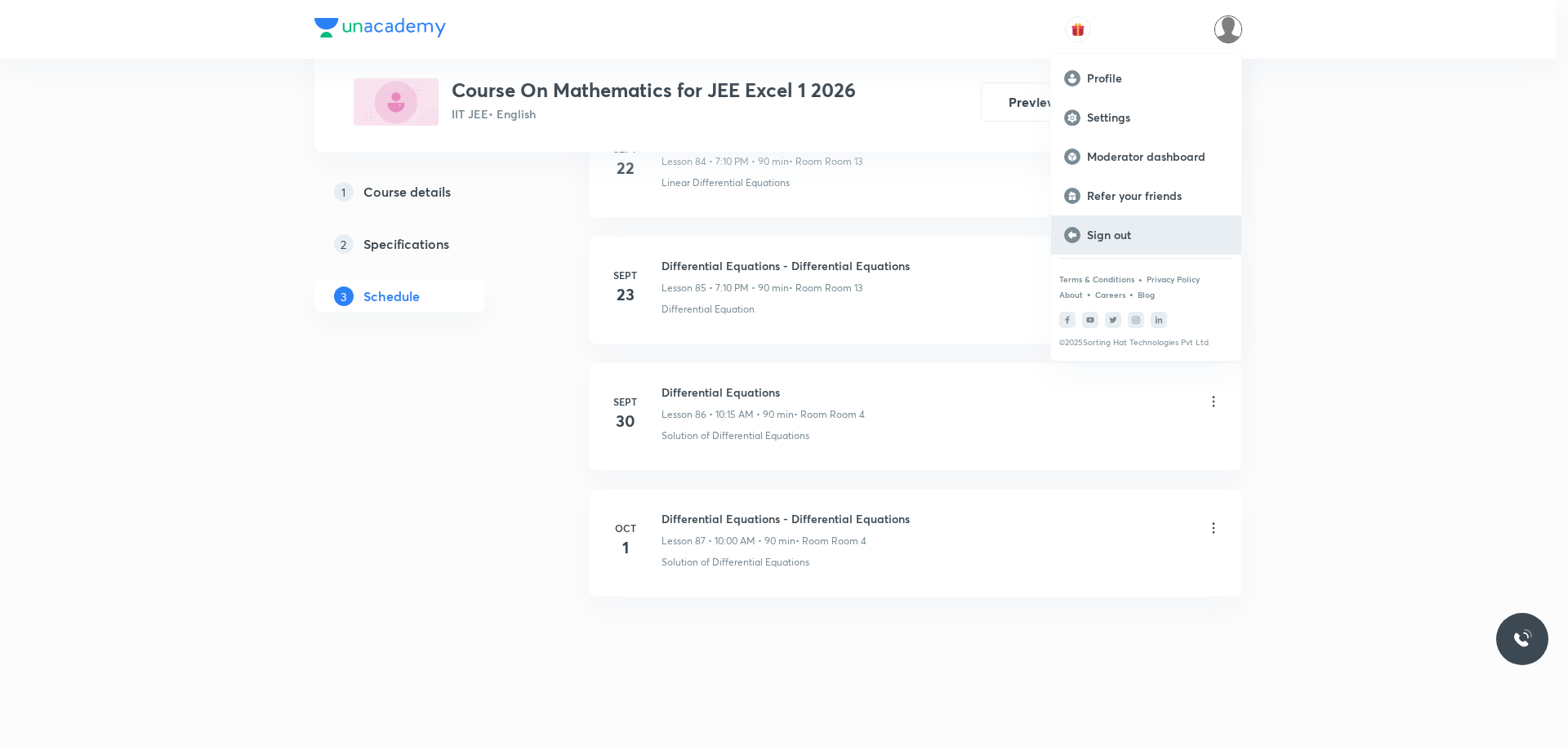
click at [1124, 244] on div "Sign out" at bounding box center [1146, 235] width 190 height 39
